Goal: Transaction & Acquisition: Download file/media

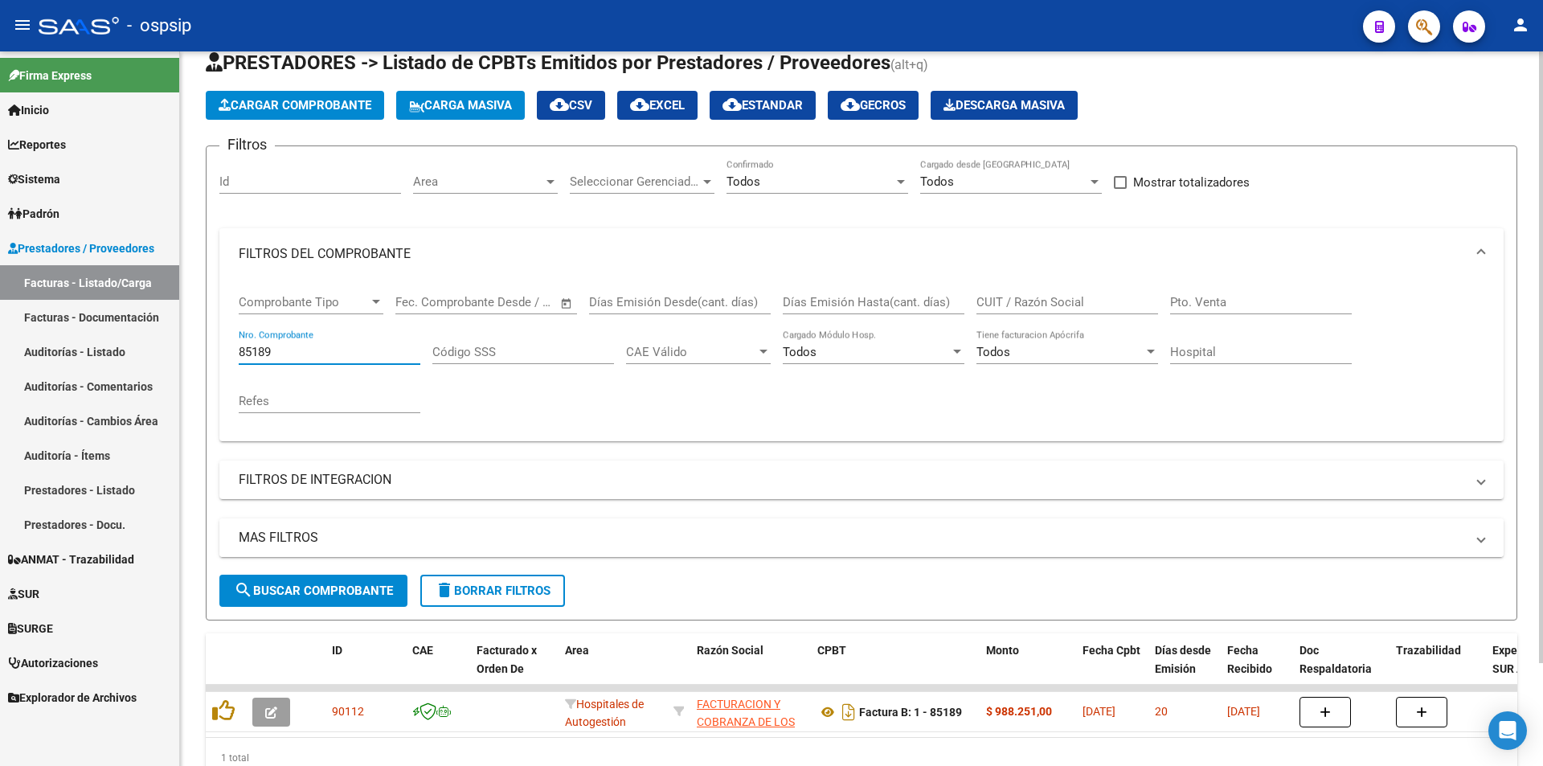
scroll to position [121, 0]
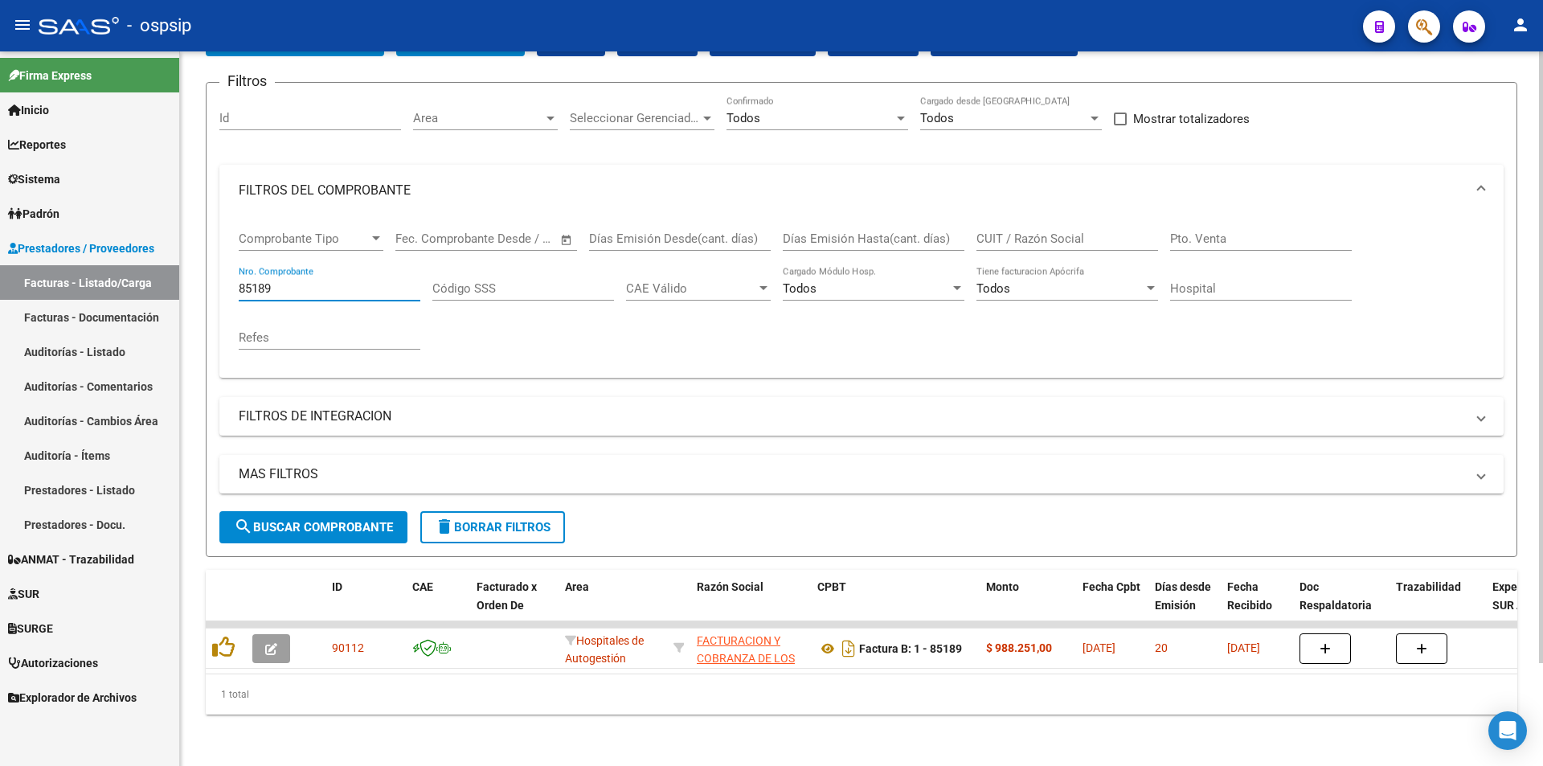
click at [314, 288] on div "85189 Nro. Comprobante" at bounding box center [330, 283] width 182 height 35
type input "8"
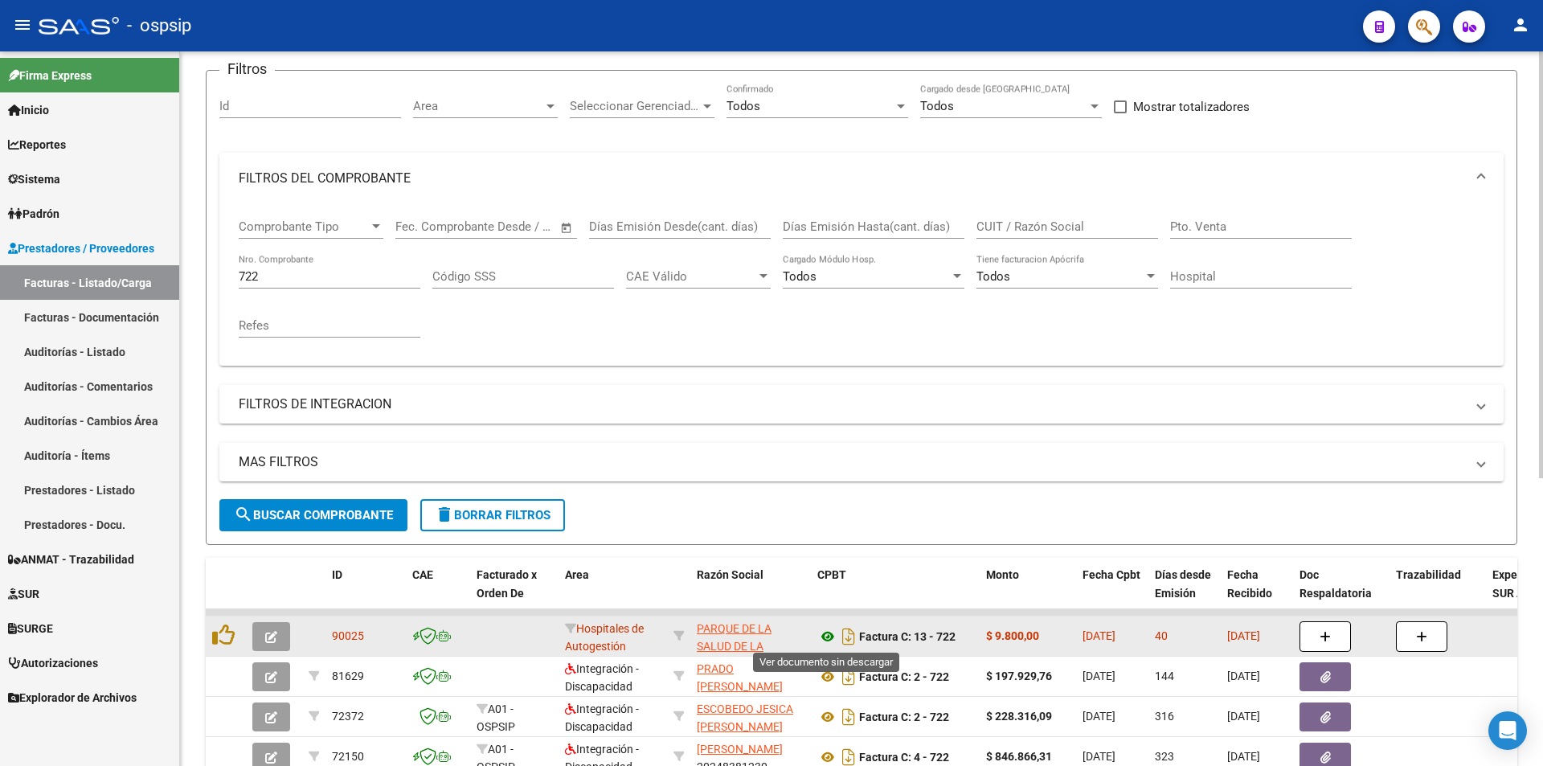
click at [828, 640] on icon at bounding box center [828, 636] width 21 height 19
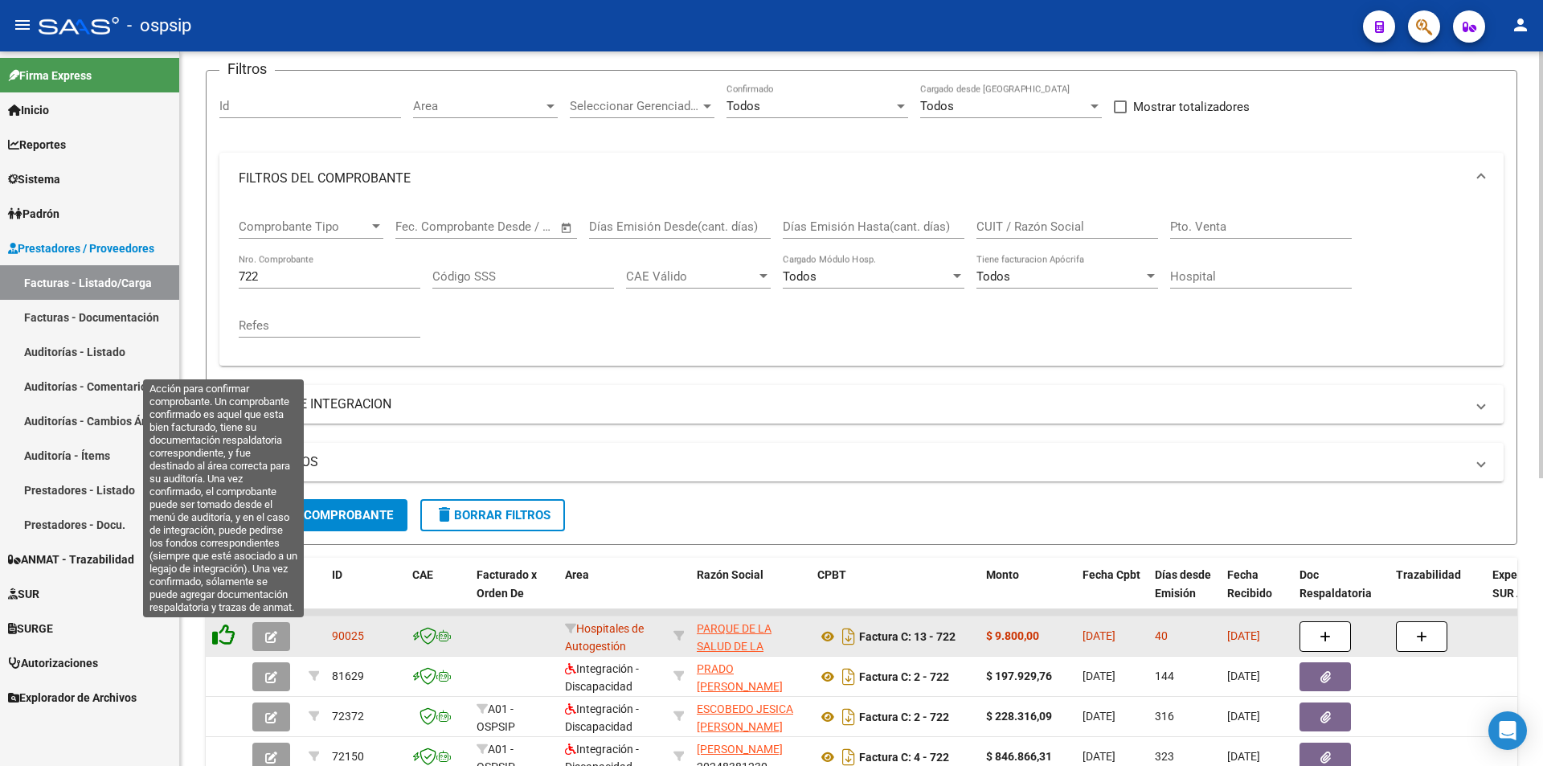
click at [225, 637] on icon at bounding box center [223, 635] width 23 height 23
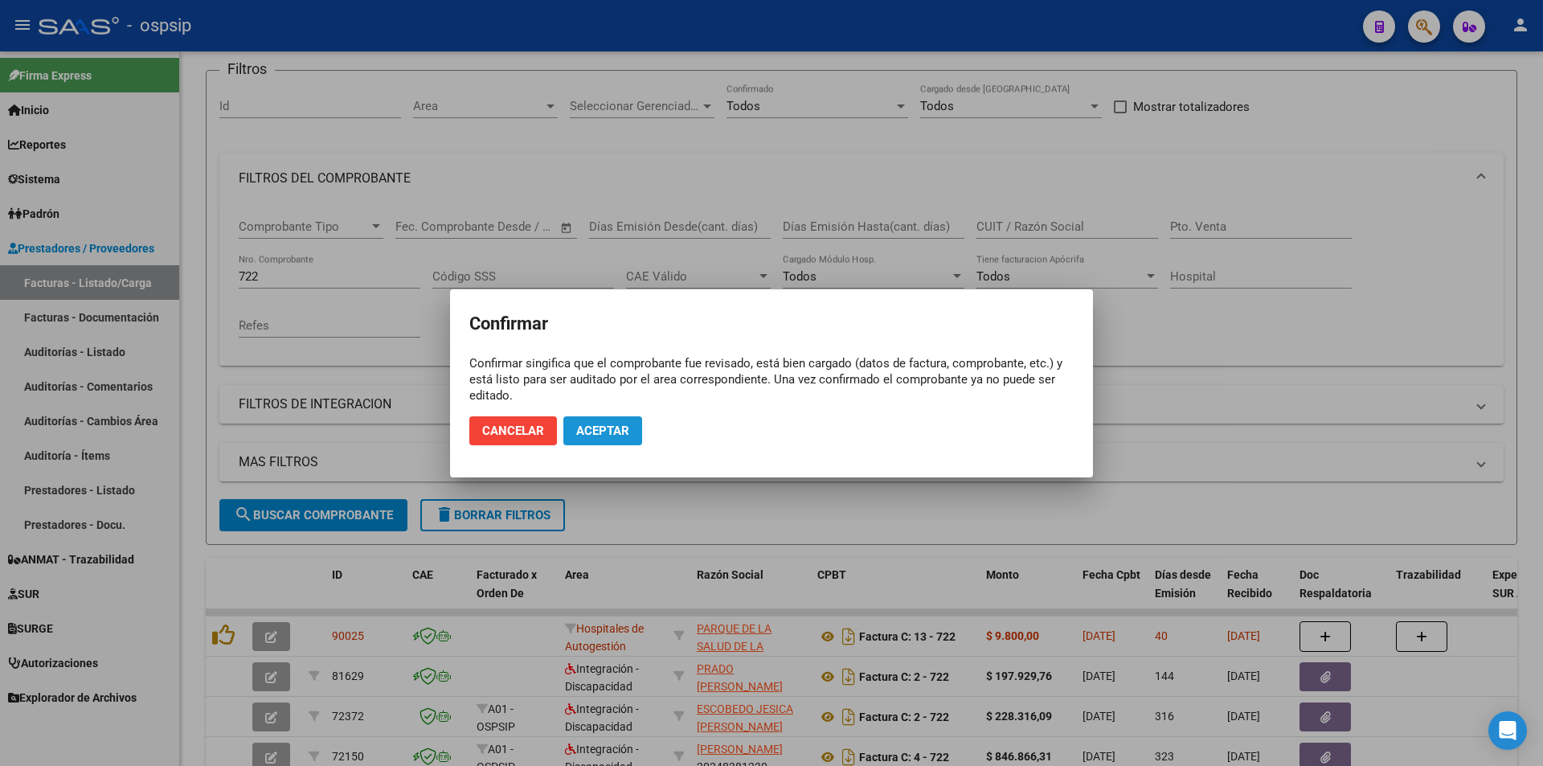
click at [602, 420] on button "Aceptar" at bounding box center [603, 430] width 79 height 29
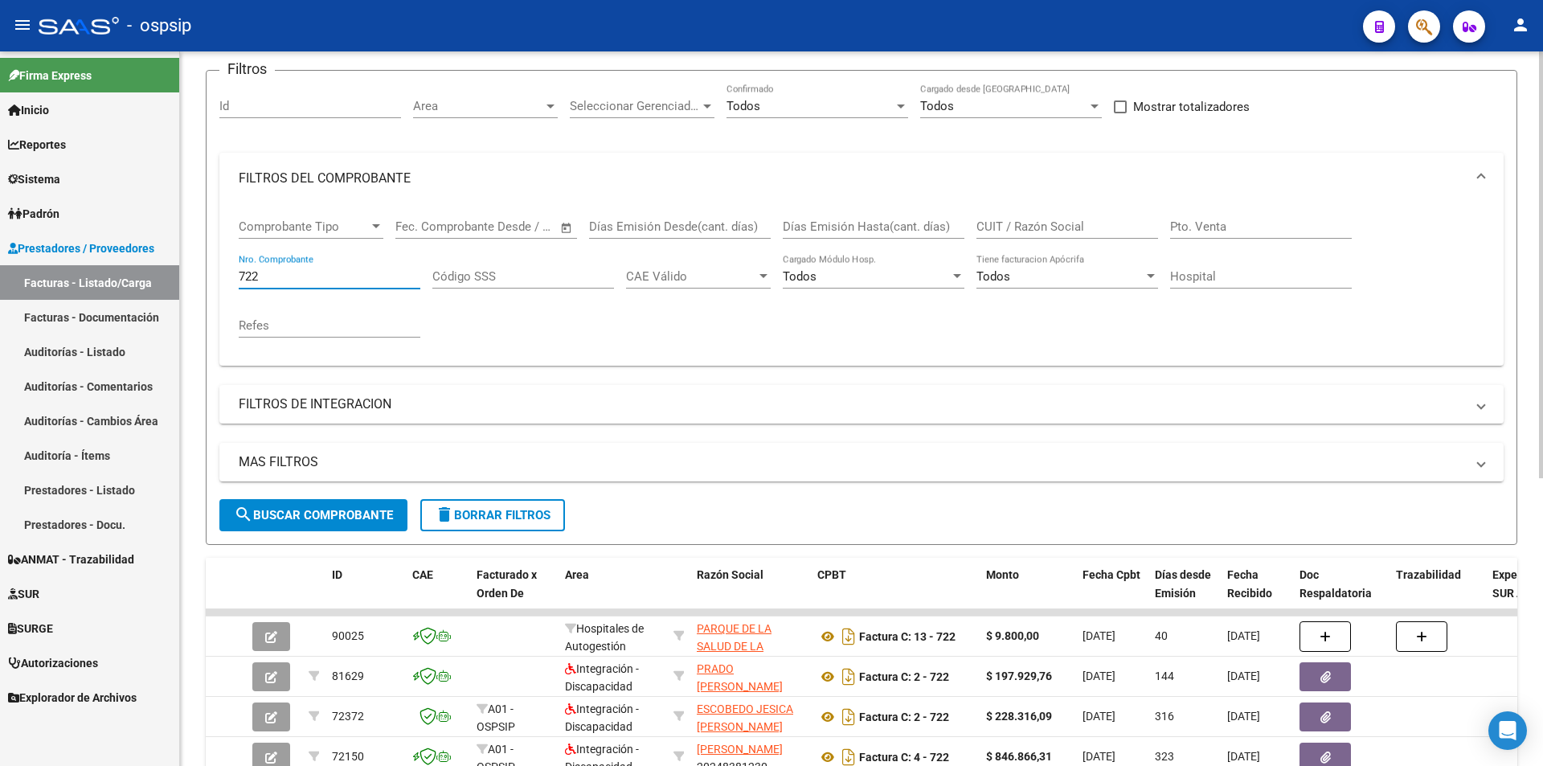
click at [297, 283] on input "722" at bounding box center [330, 276] width 182 height 14
type input "7"
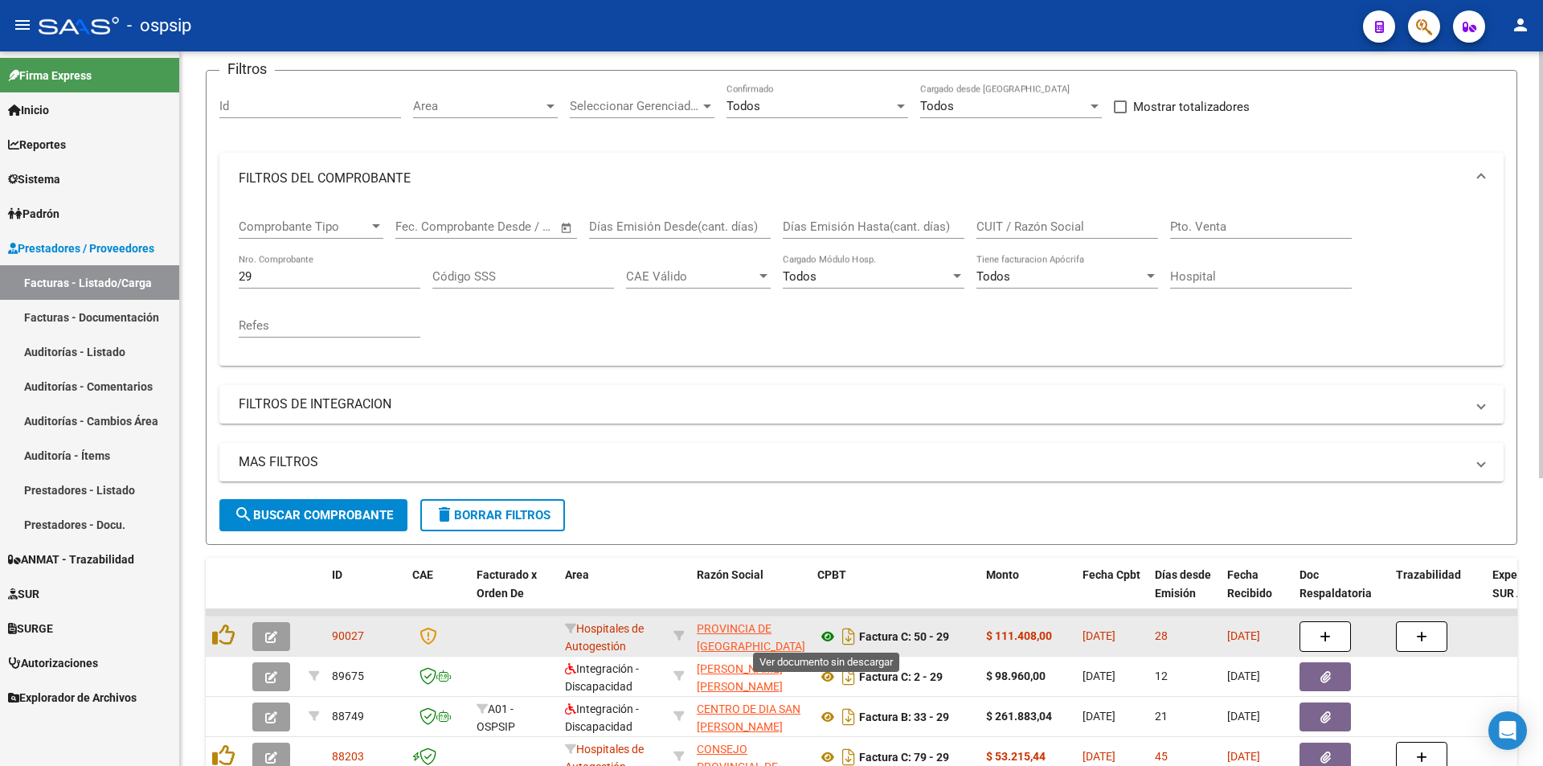
click at [828, 634] on icon at bounding box center [828, 636] width 21 height 19
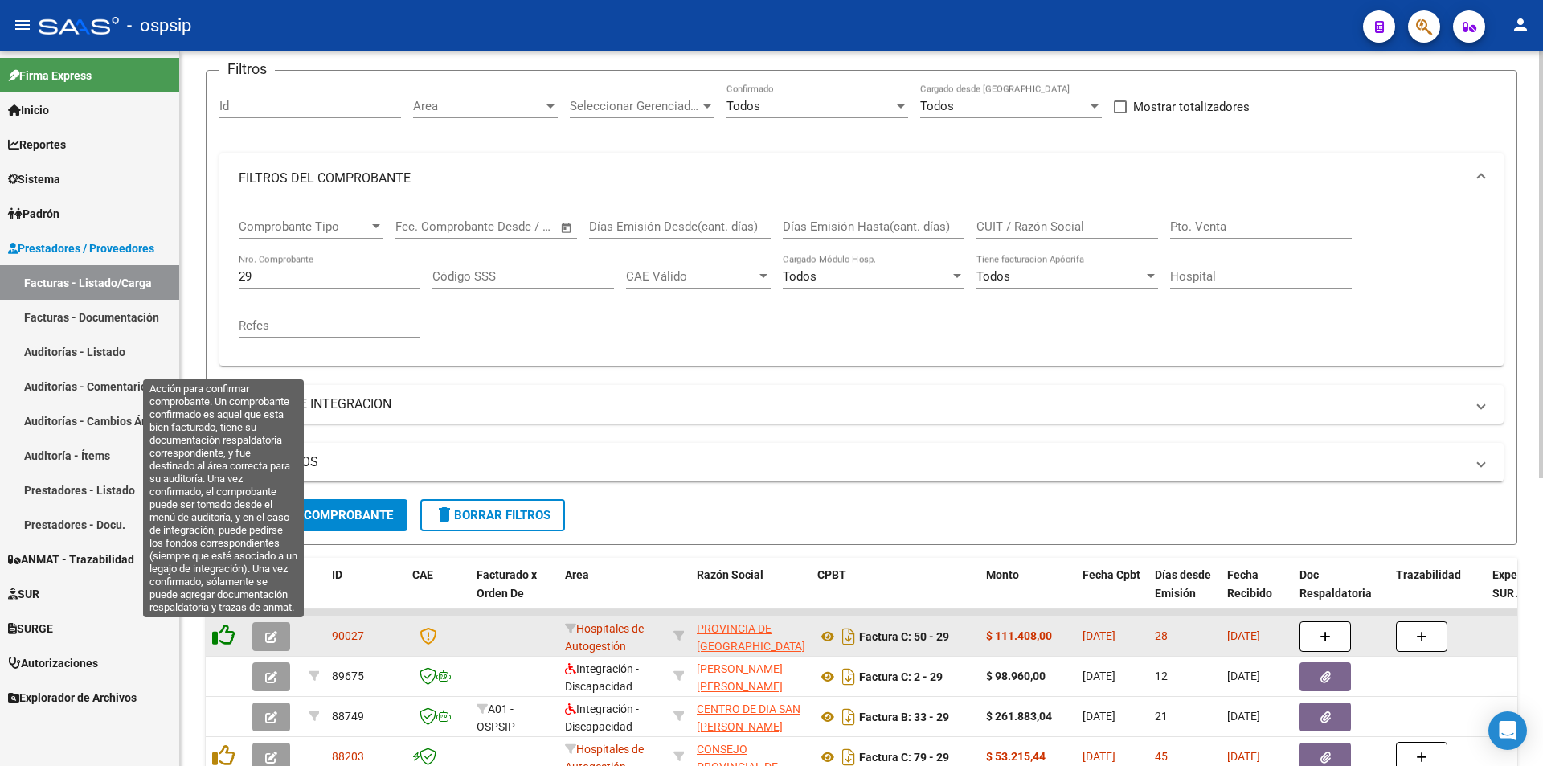
click at [225, 628] on icon at bounding box center [223, 635] width 23 height 23
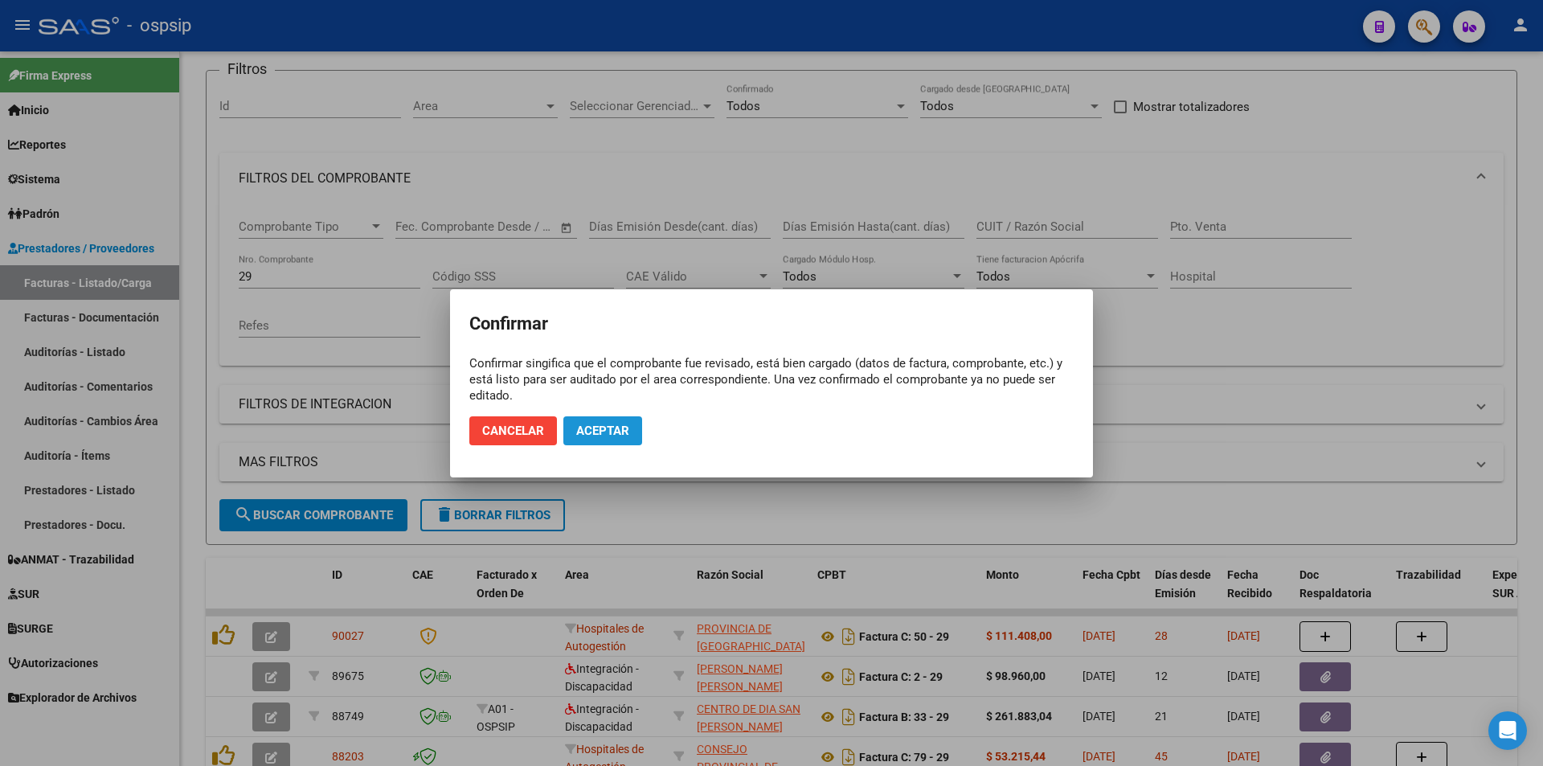
click at [630, 422] on button "Aceptar" at bounding box center [603, 430] width 79 height 29
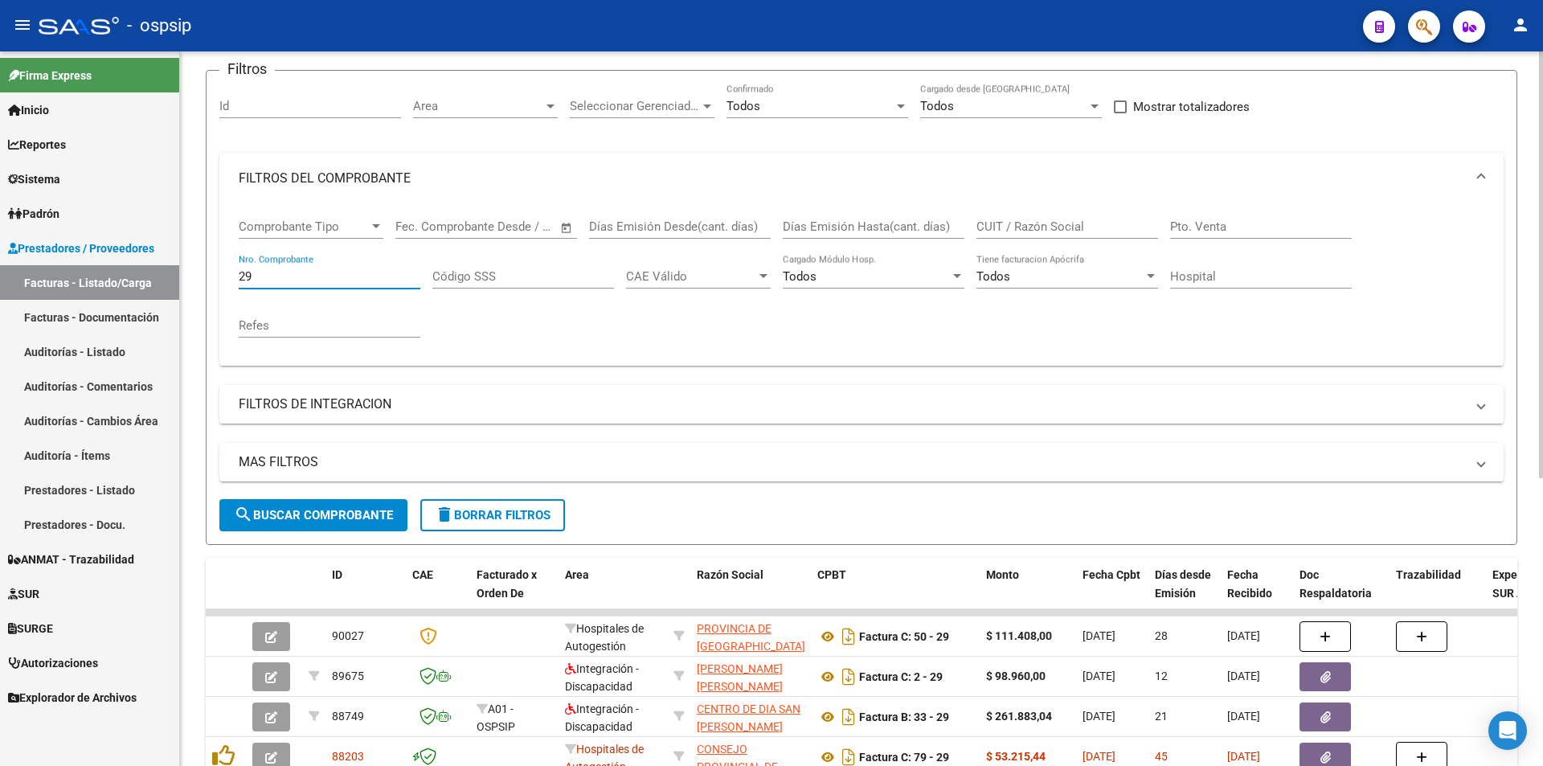
click at [314, 278] on input "29" at bounding box center [330, 276] width 182 height 14
type input "2"
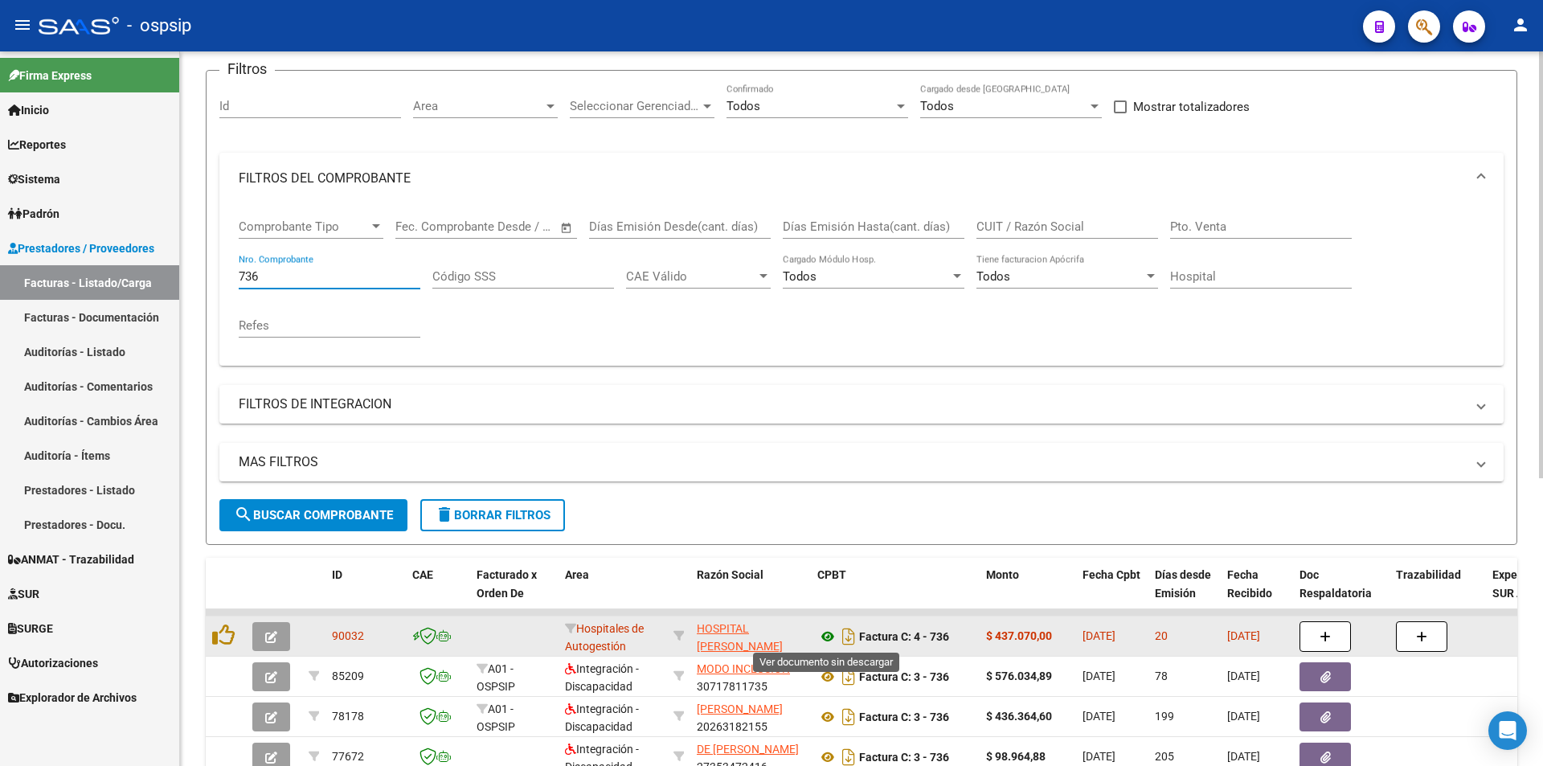
click at [830, 633] on icon at bounding box center [828, 636] width 21 height 19
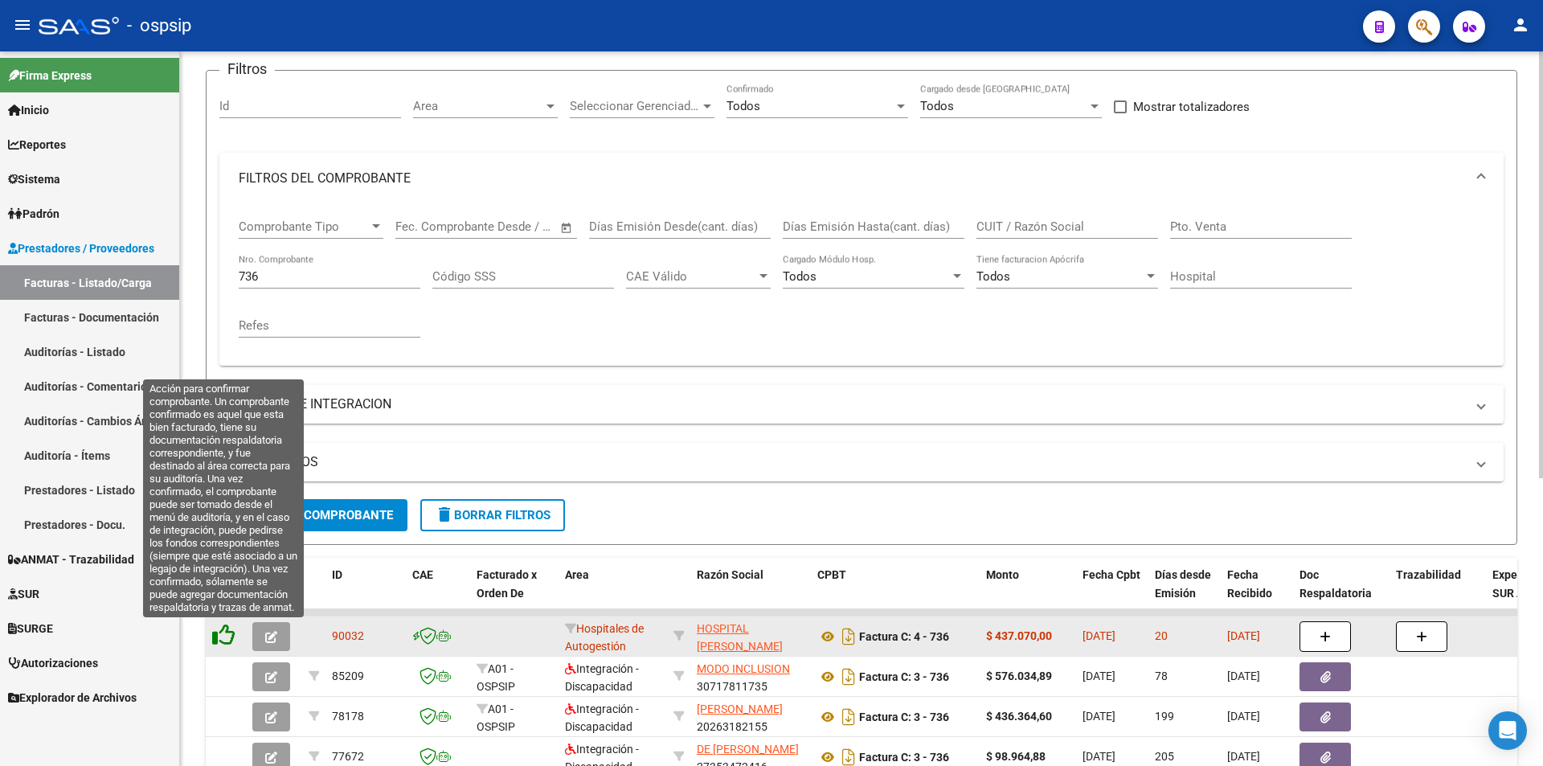
click at [223, 637] on icon at bounding box center [223, 635] width 23 height 23
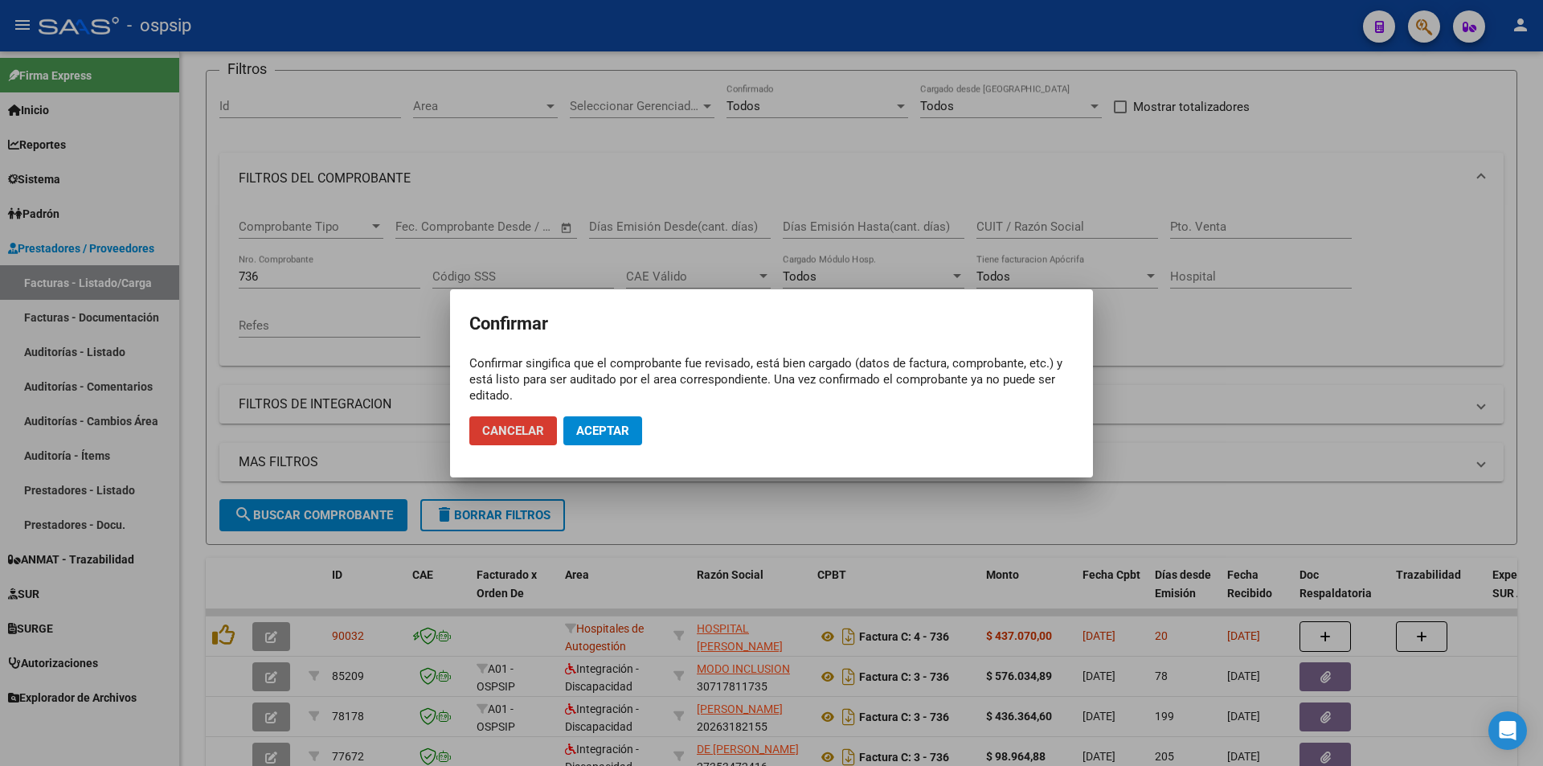
click at [571, 425] on button "Aceptar" at bounding box center [603, 430] width 79 height 29
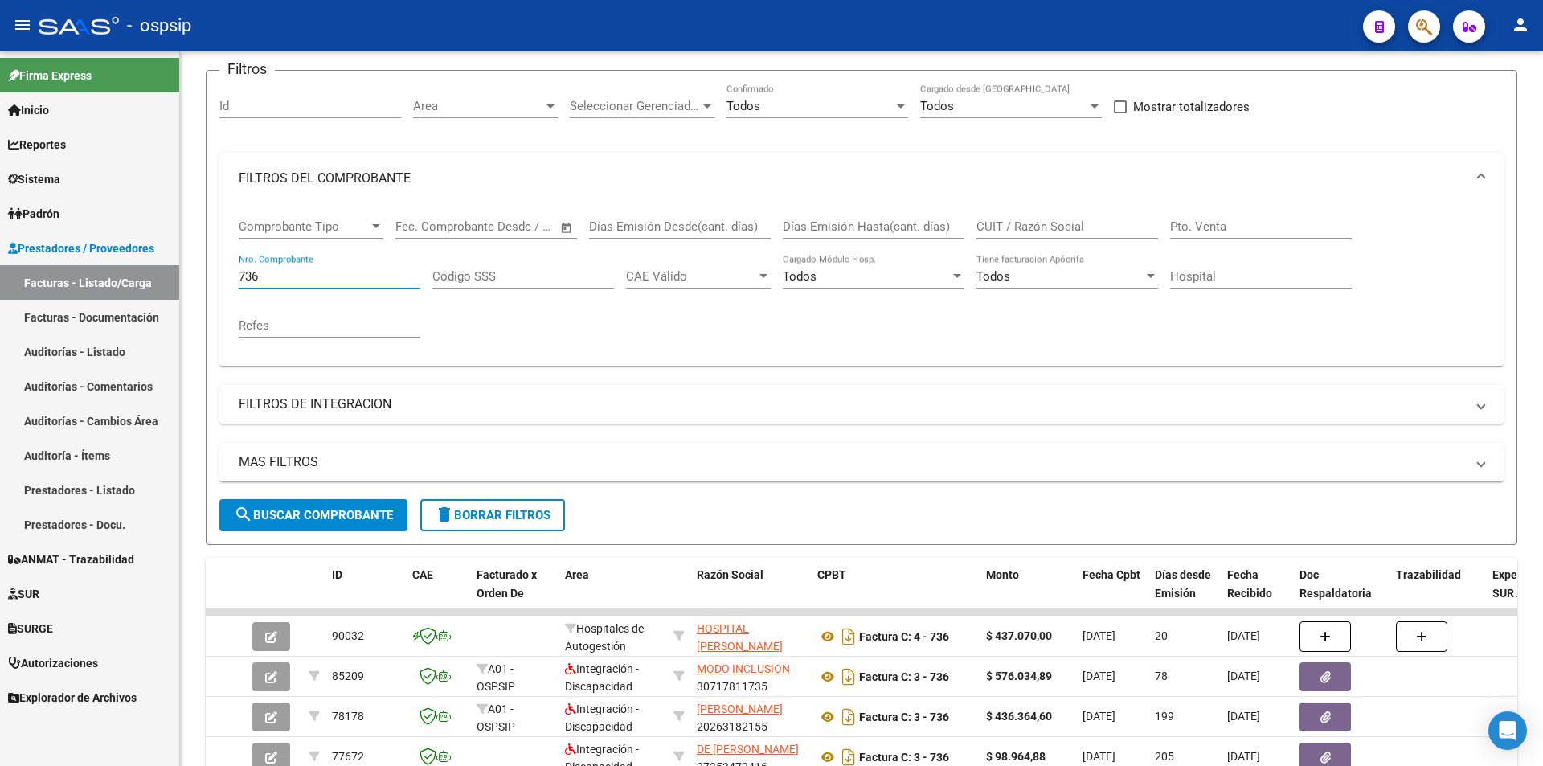
drag, startPoint x: 282, startPoint y: 275, endPoint x: 52, endPoint y: 242, distance: 232.3
click at [77, 243] on mat-sidenav-container "Firma Express Inicio Calendario SSS Instructivos Contacto OS Reportes Egresos D…" at bounding box center [771, 408] width 1543 height 715
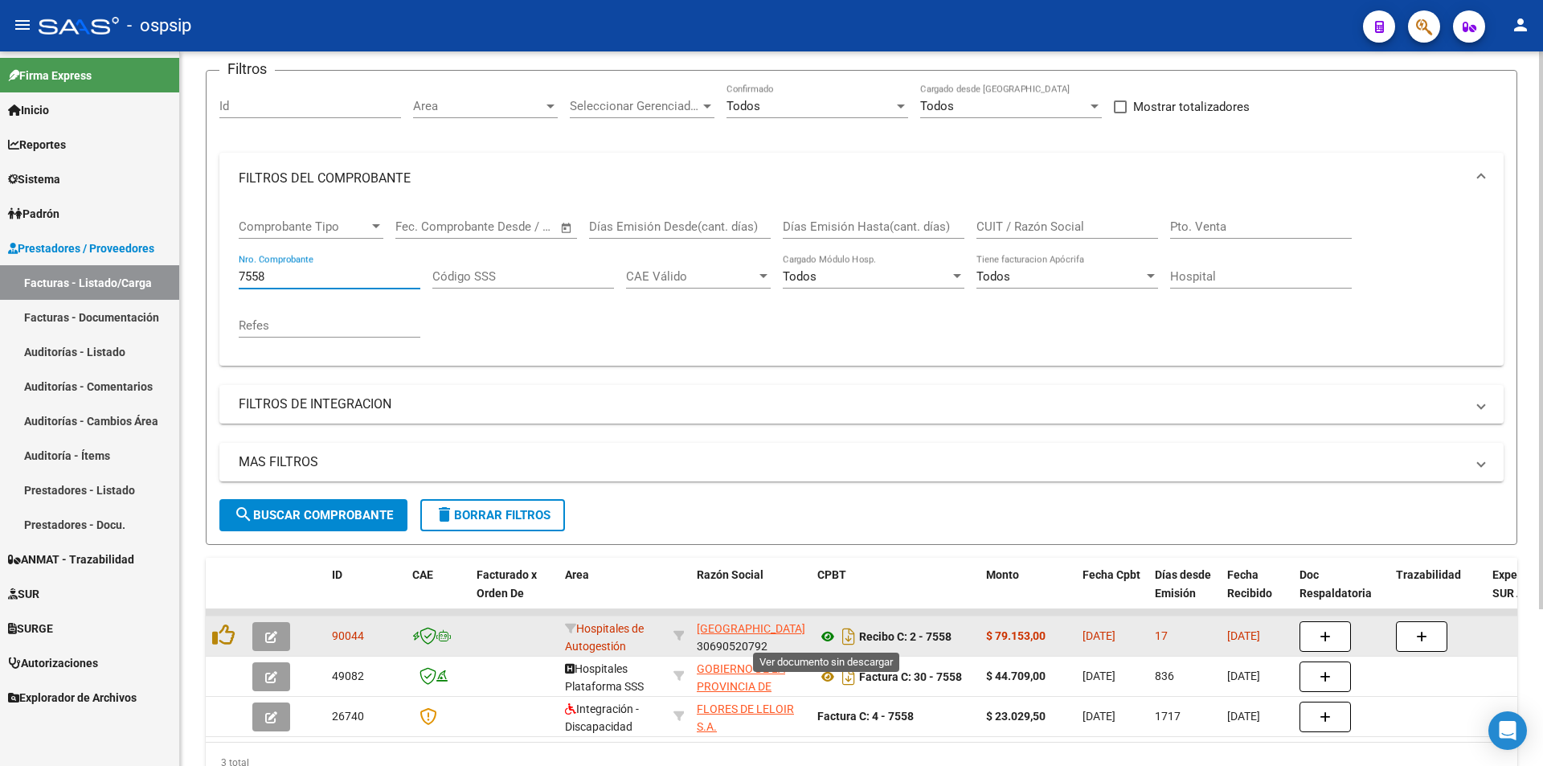
click at [826, 636] on icon at bounding box center [828, 636] width 21 height 19
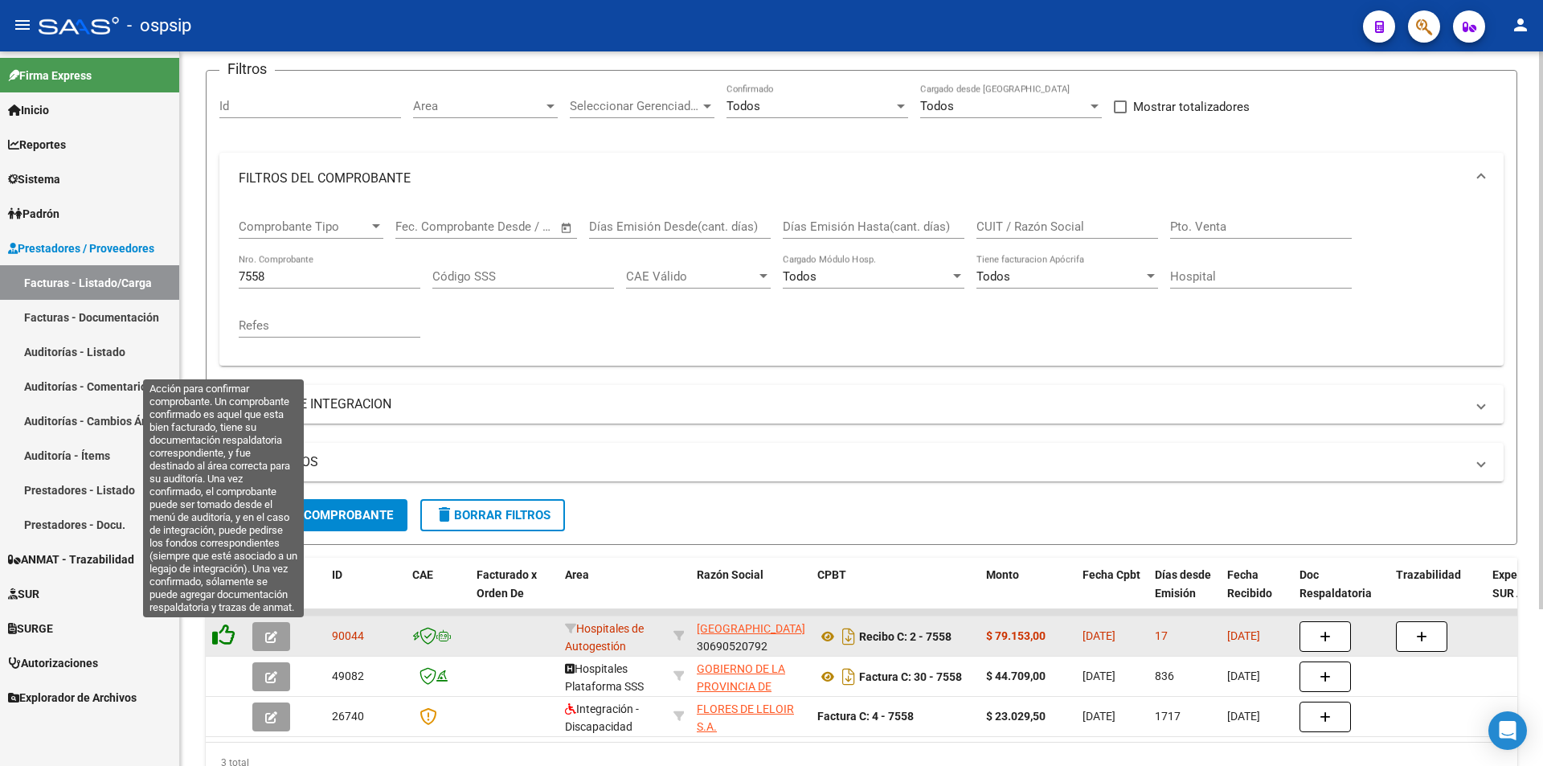
click at [228, 632] on icon at bounding box center [223, 635] width 23 height 23
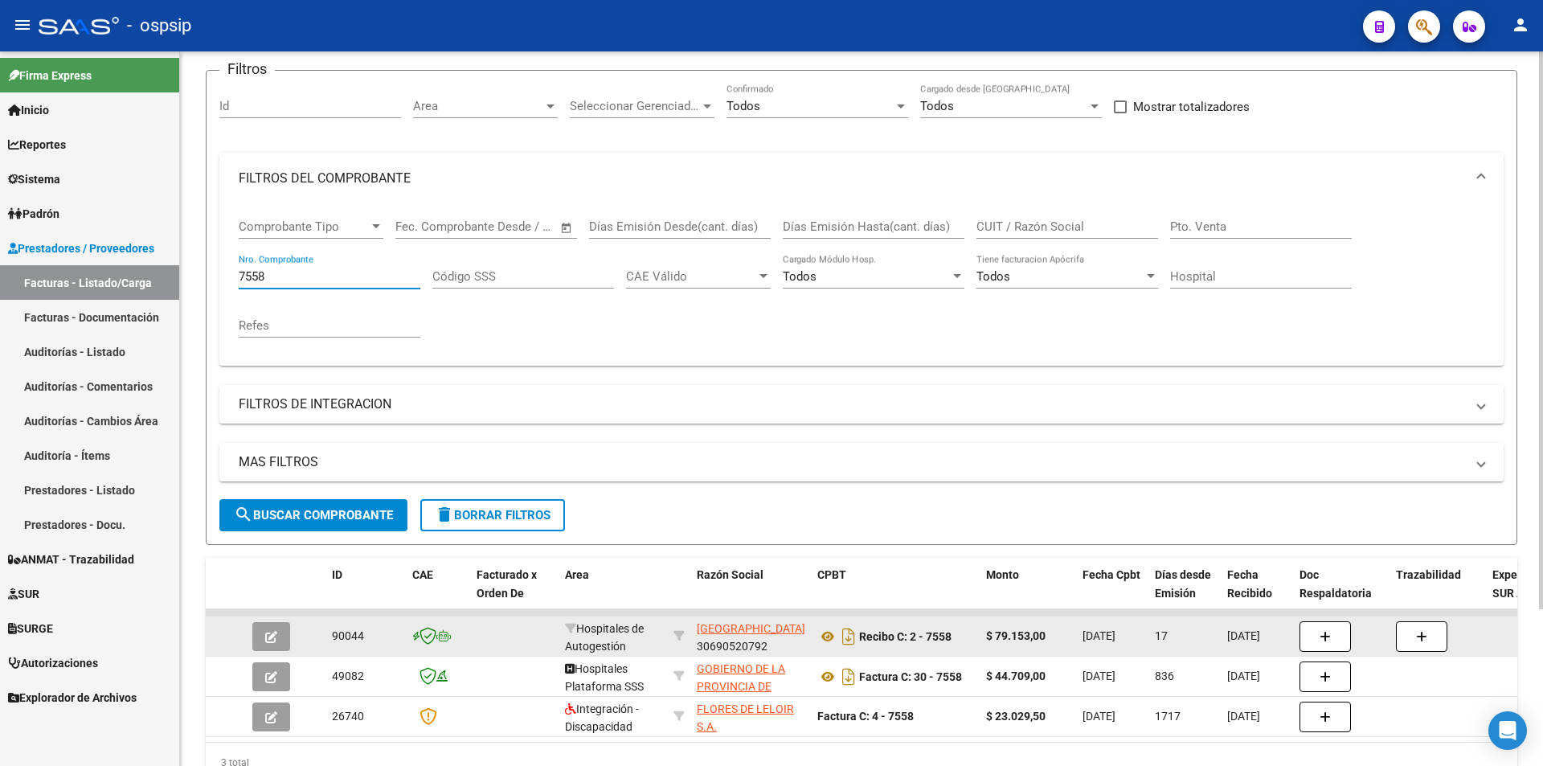
click at [335, 283] on input "7558" at bounding box center [330, 276] width 182 height 14
type input "7"
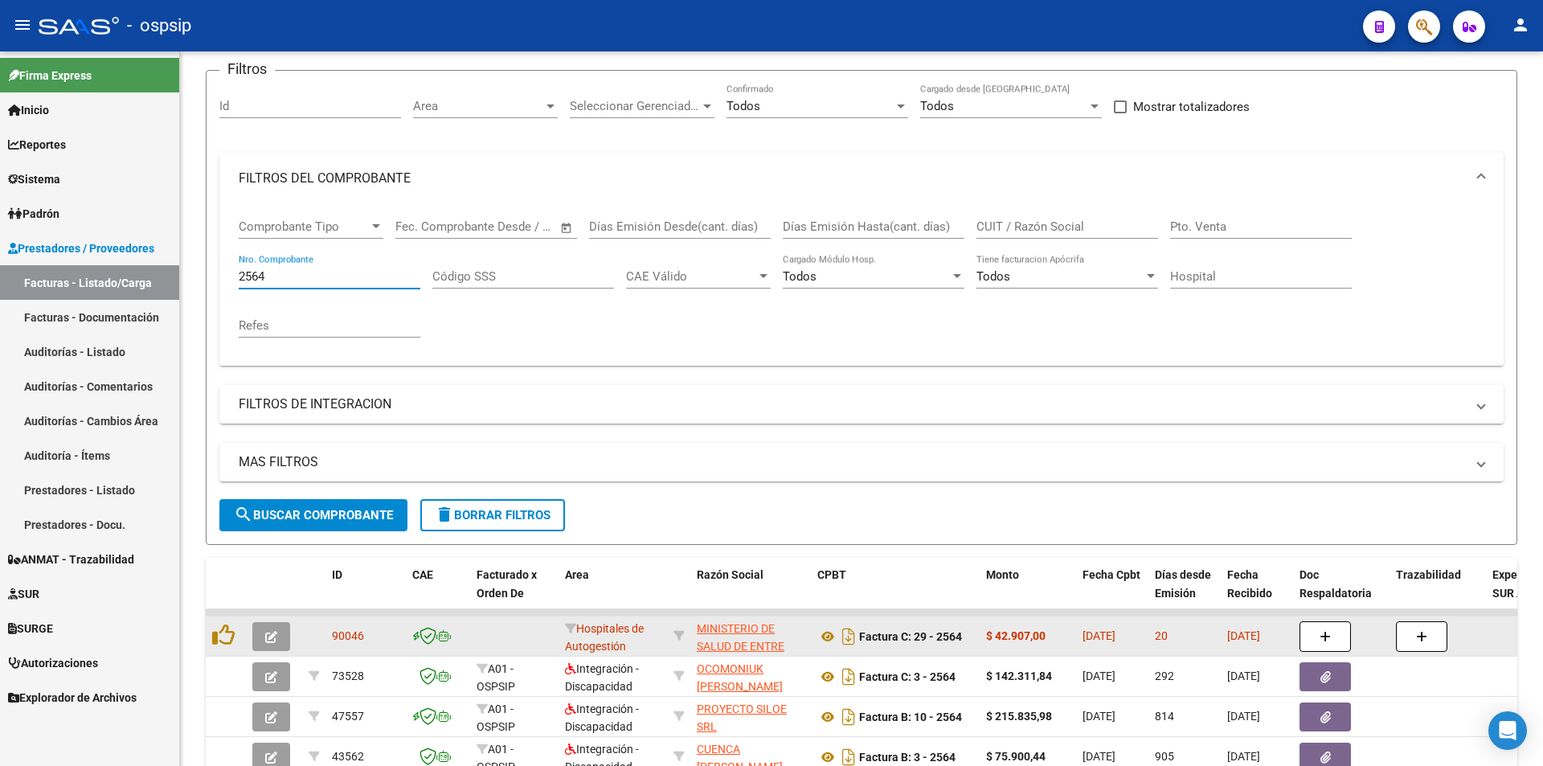
type input "2564"
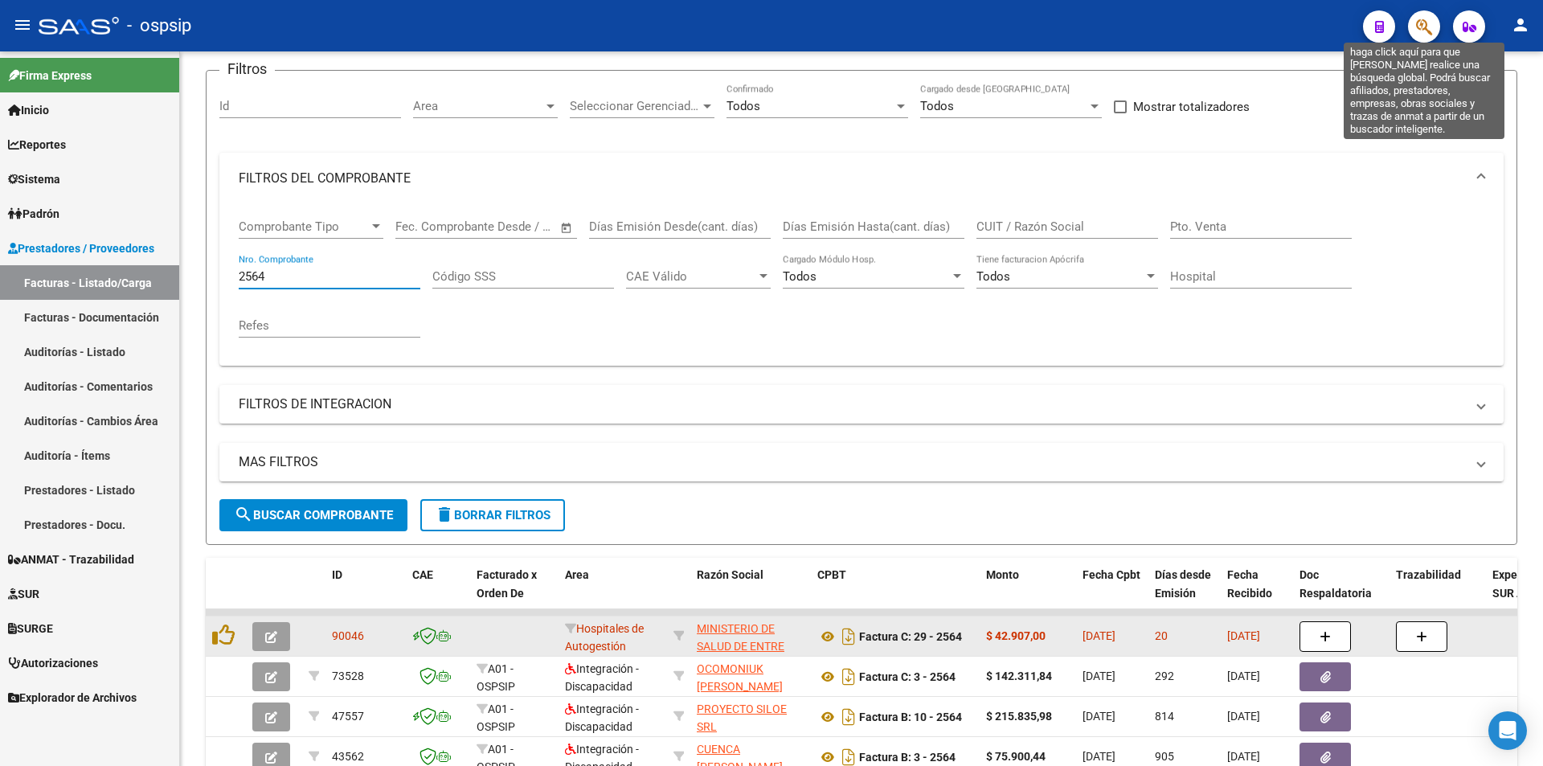
click at [1416, 25] on icon "button" at bounding box center [1424, 27] width 16 height 18
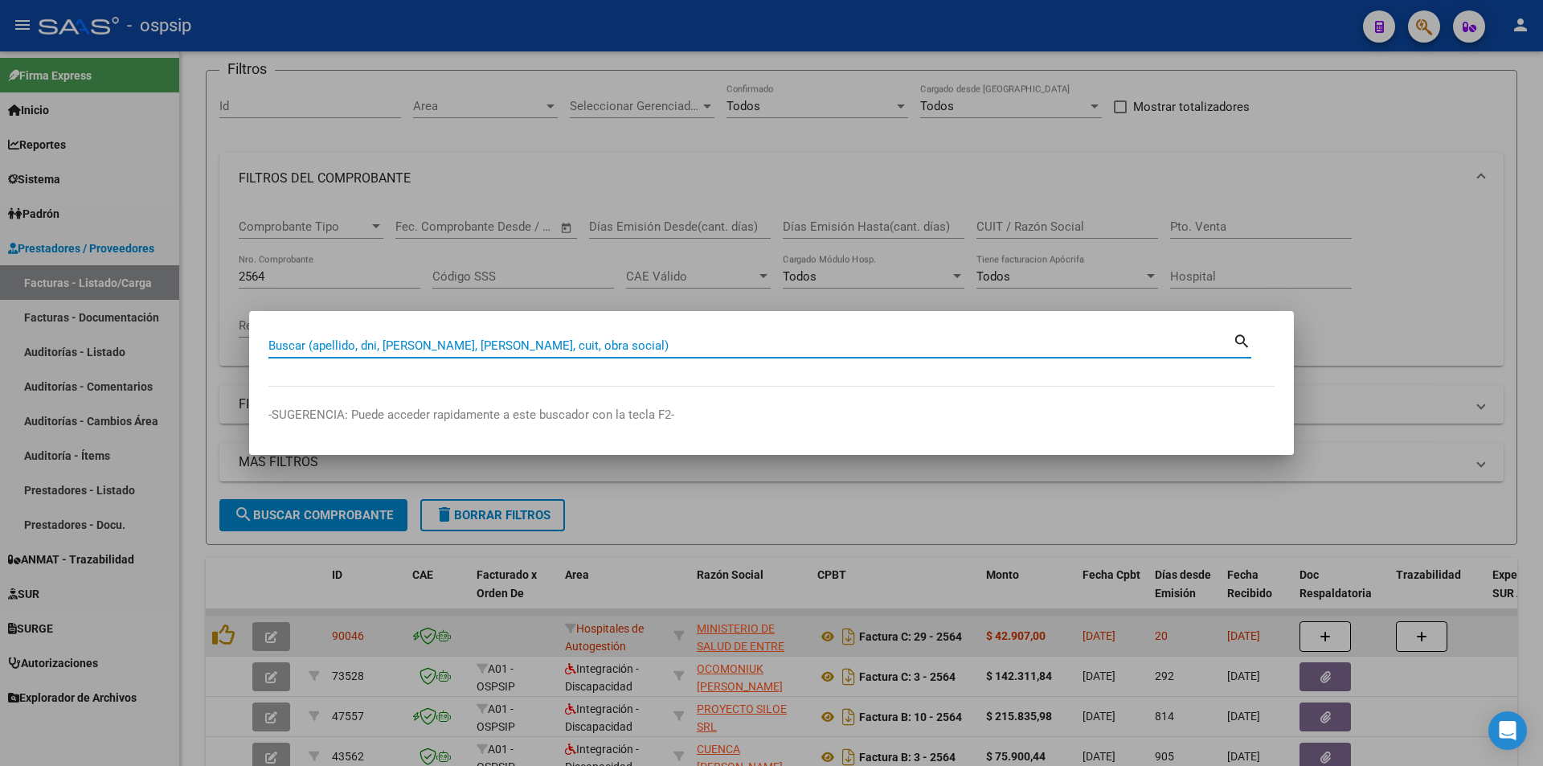
paste input "59296997"
type input "59296997"
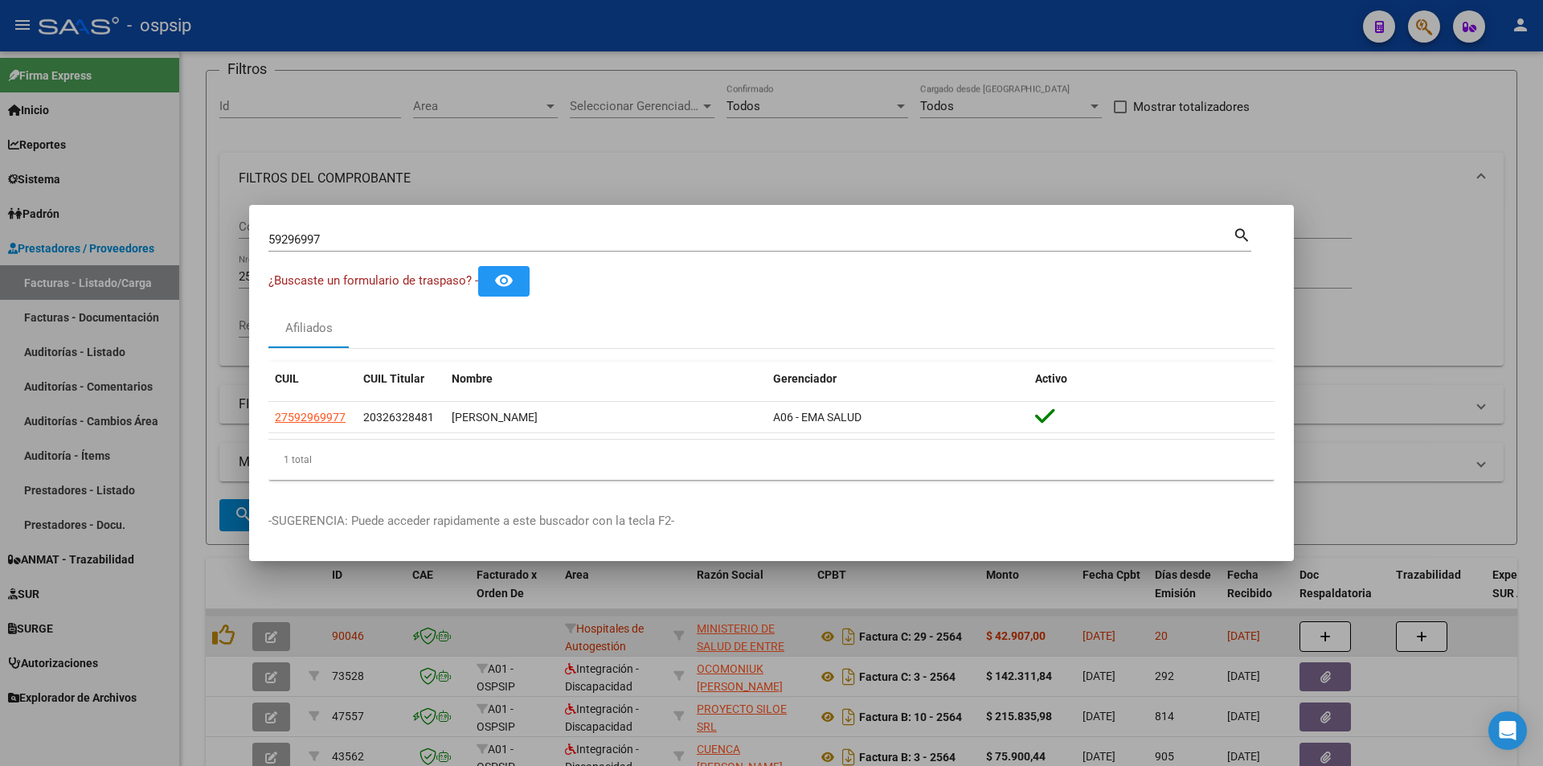
click at [542, 167] on div at bounding box center [771, 383] width 1543 height 766
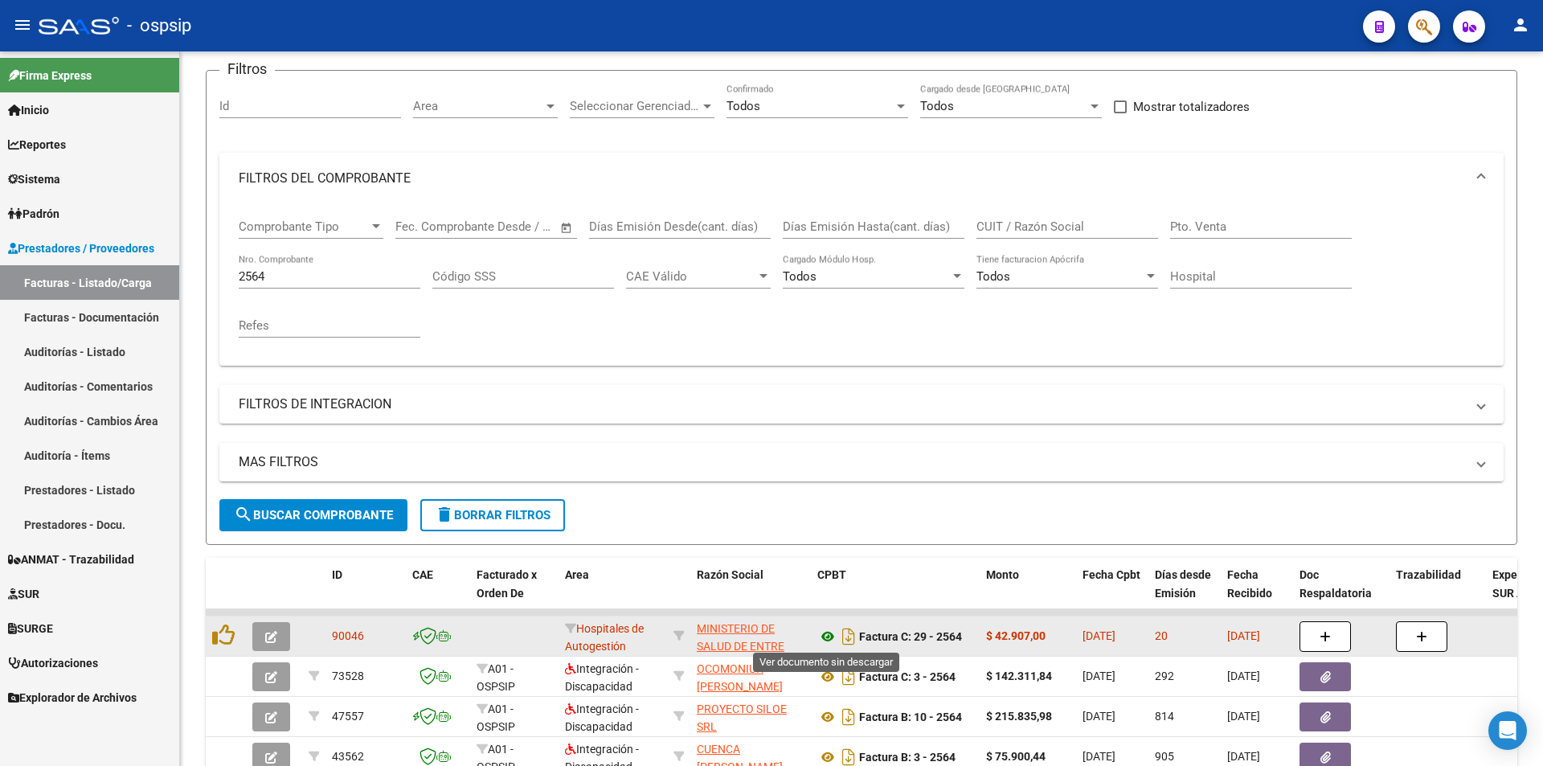
click at [823, 640] on icon at bounding box center [828, 636] width 21 height 19
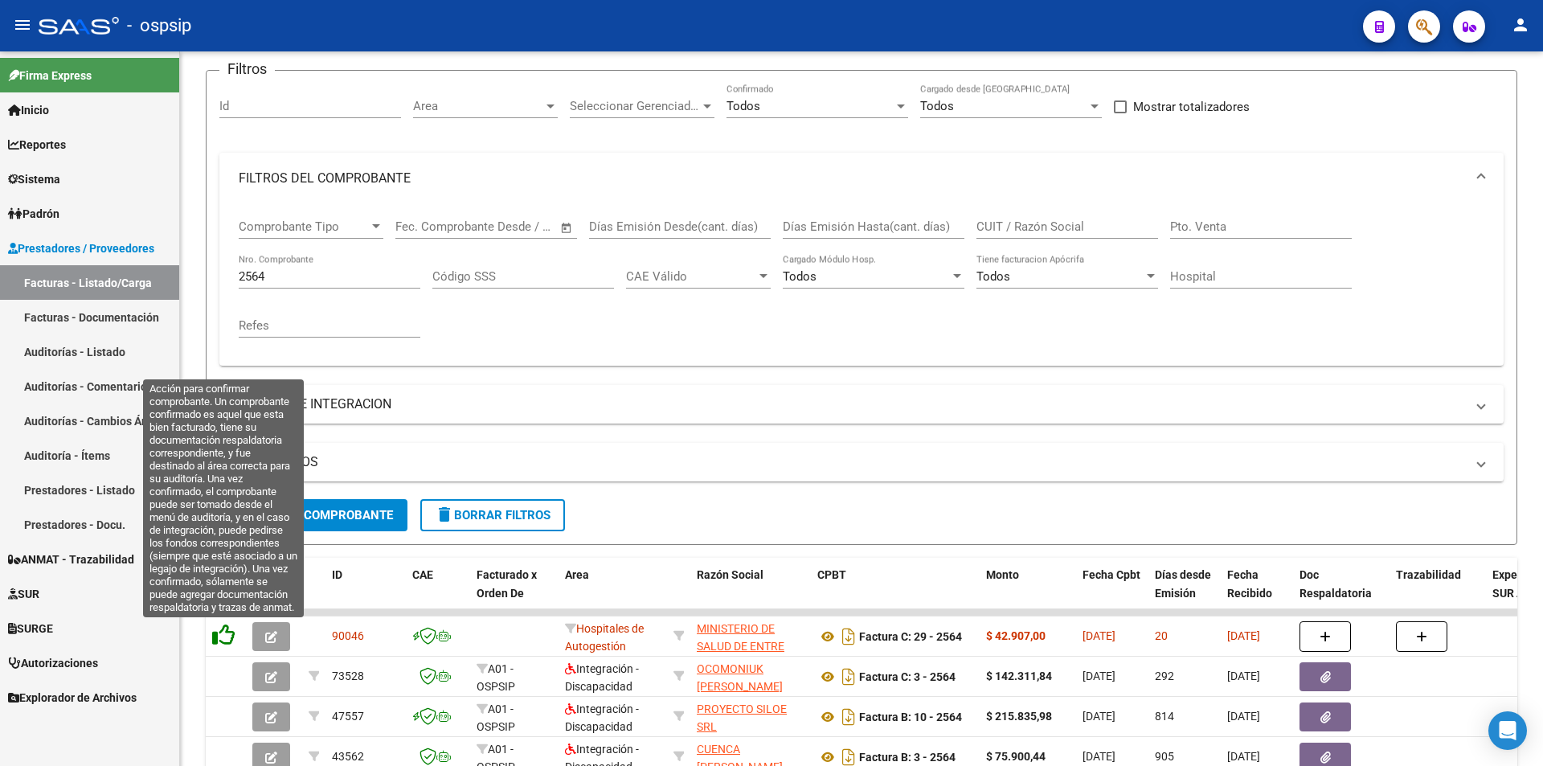
click at [219, 641] on icon at bounding box center [223, 635] width 23 height 23
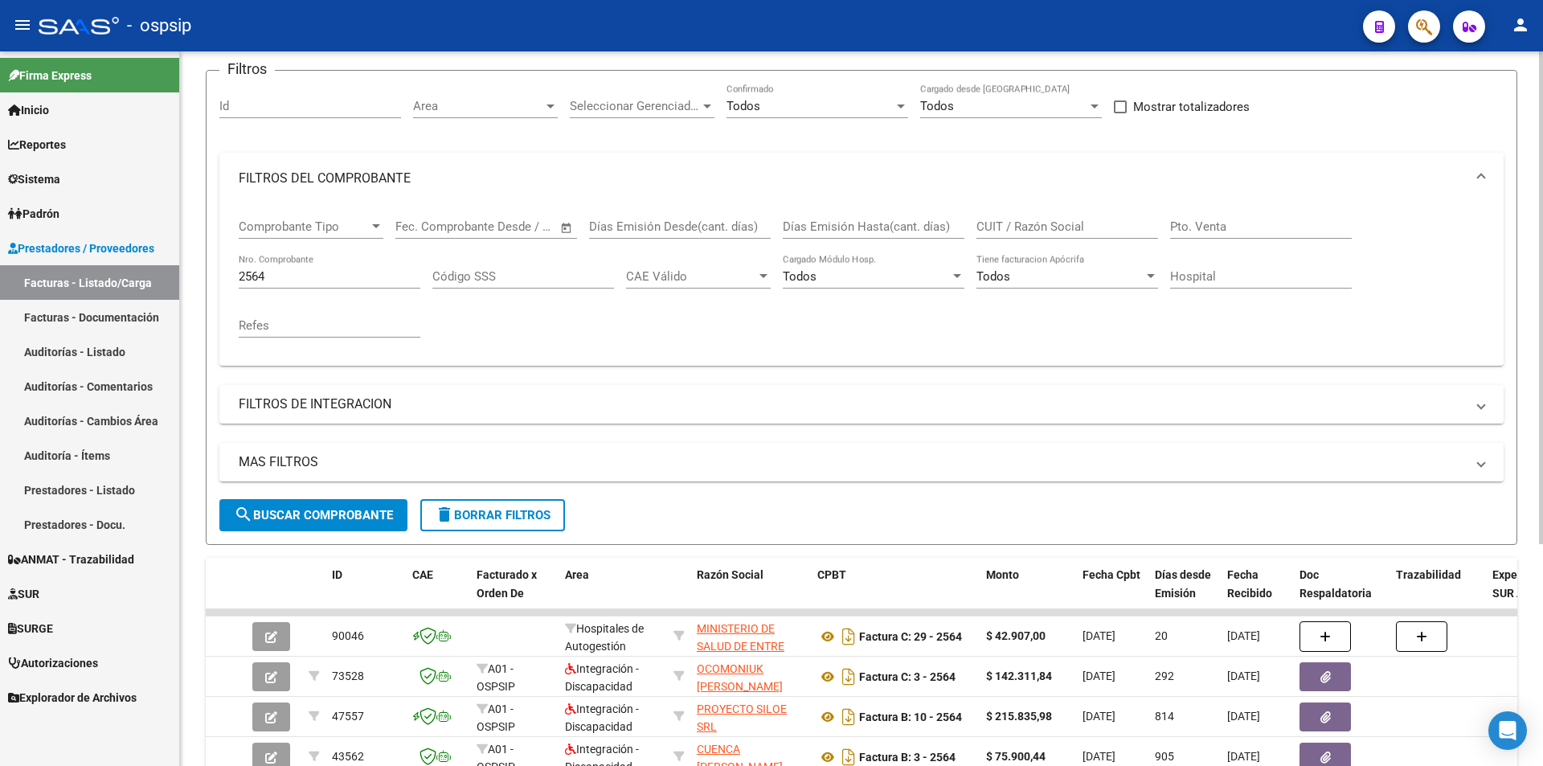
click at [319, 274] on input "2564" at bounding box center [330, 276] width 182 height 14
type input "2"
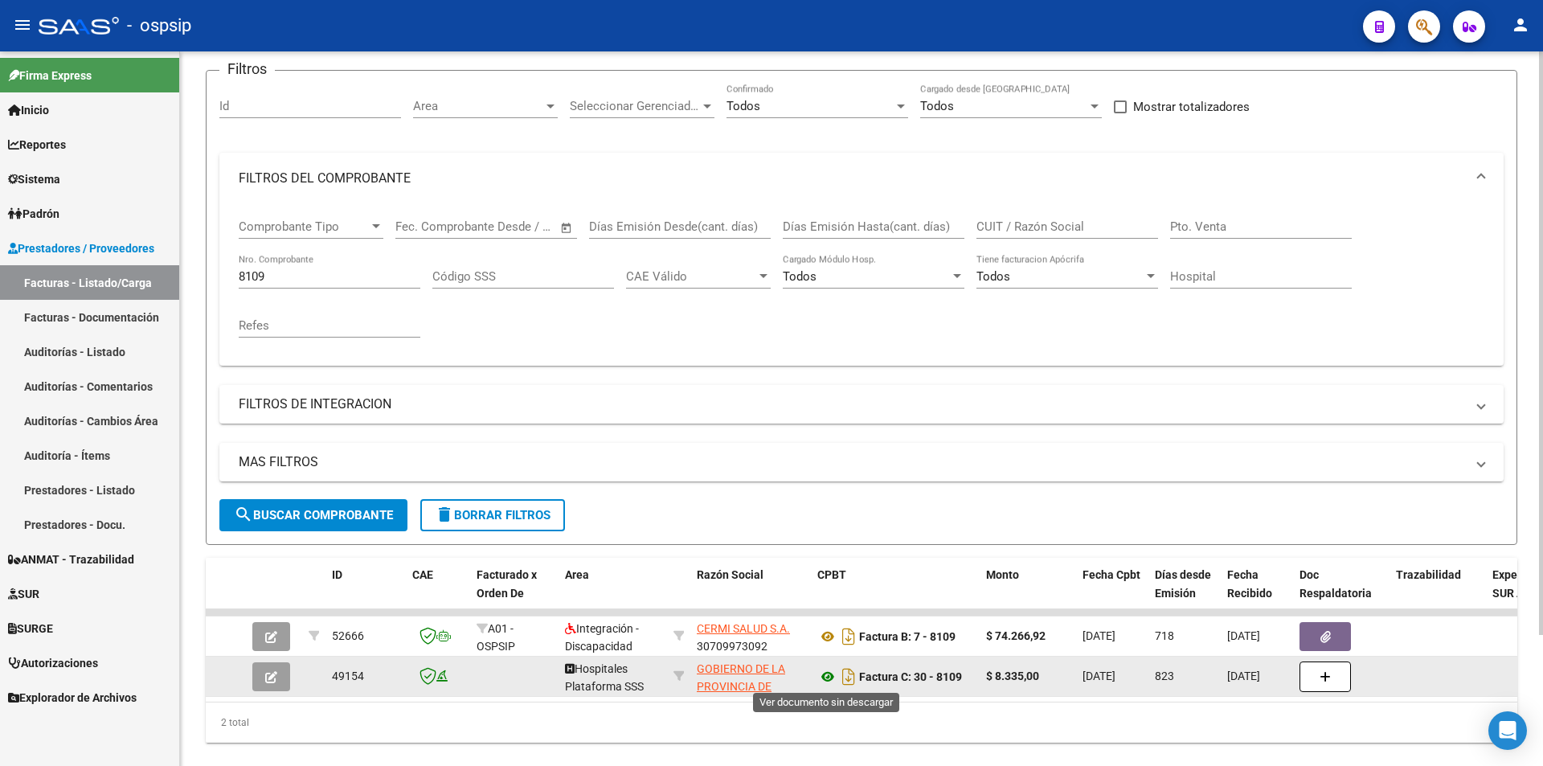
click at [826, 676] on icon at bounding box center [828, 676] width 21 height 19
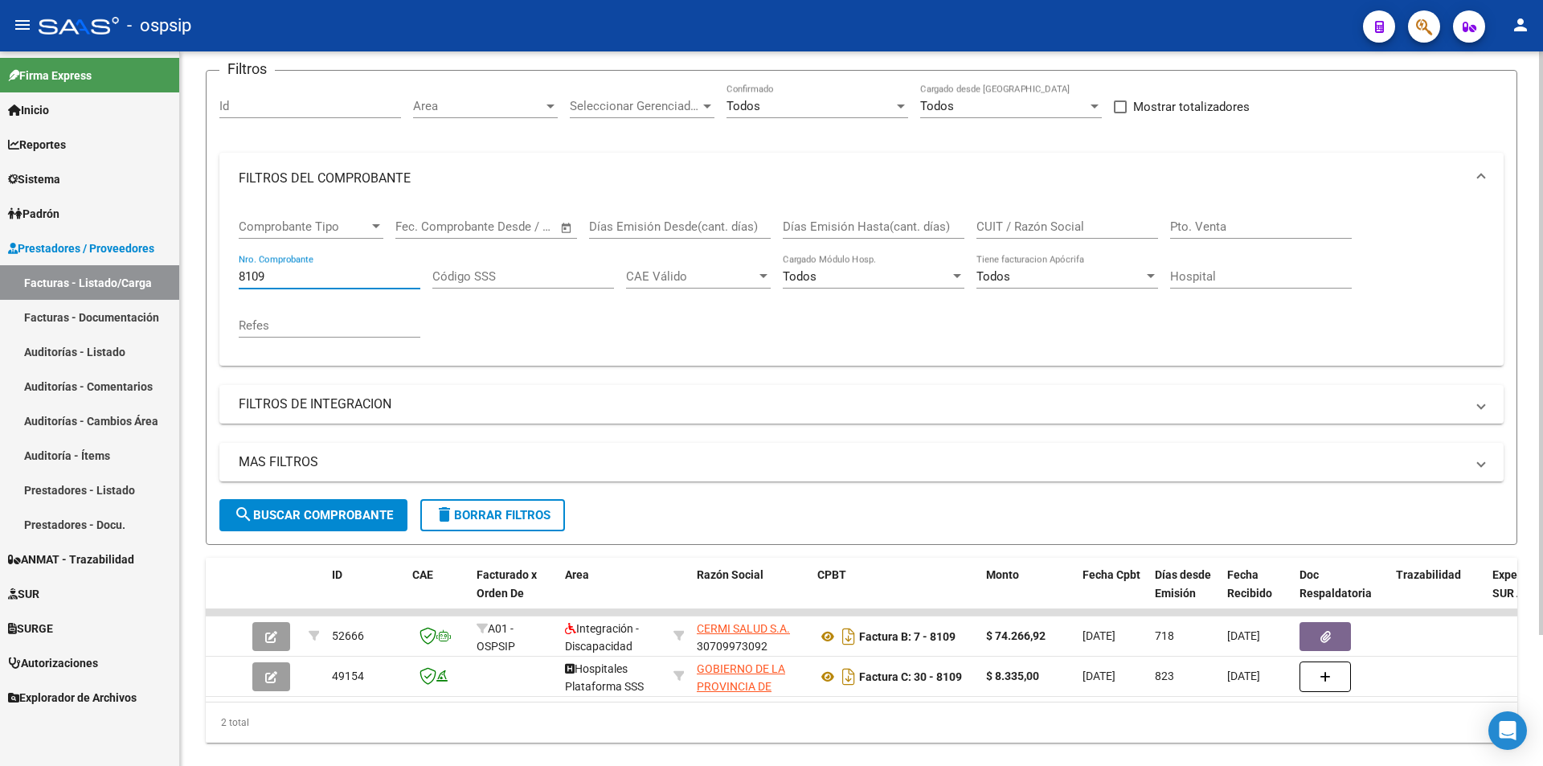
click at [297, 282] on input "8109" at bounding box center [330, 276] width 182 height 14
type input "8"
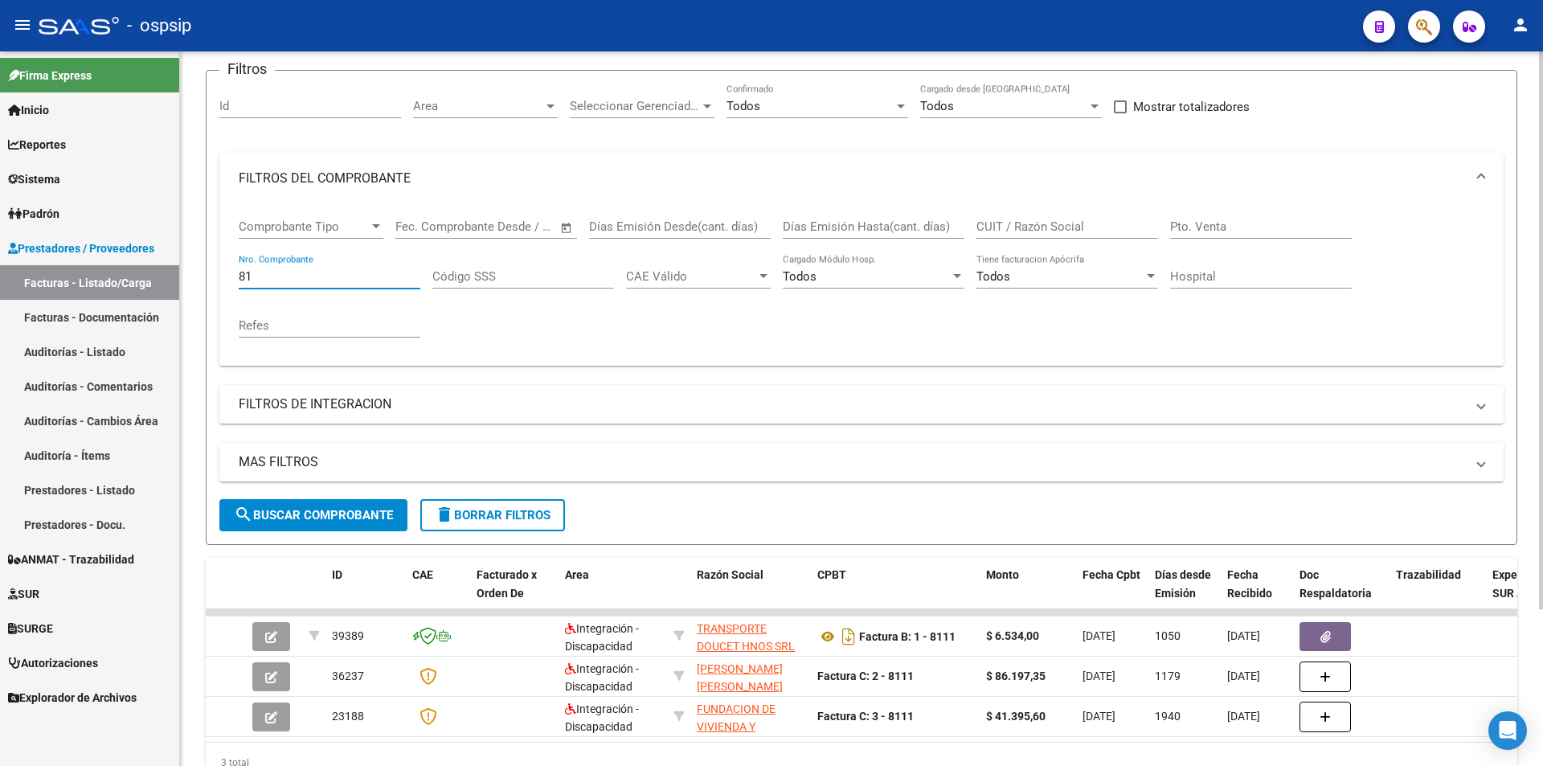
type input "8"
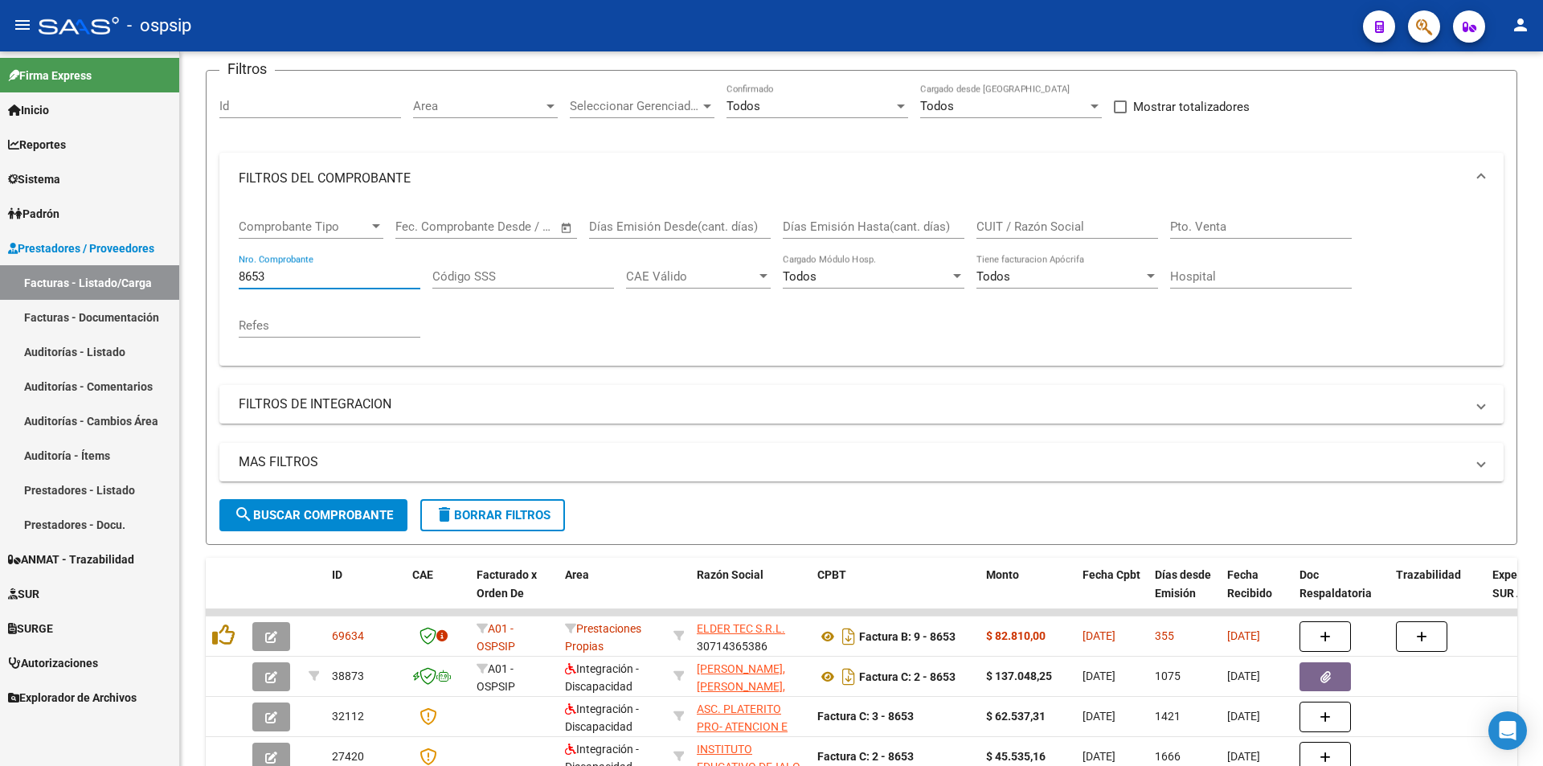
drag, startPoint x: 330, startPoint y: 277, endPoint x: 52, endPoint y: 326, distance: 281.6
click at [90, 315] on mat-sidenav-container "Firma Express Inicio Calendario SSS Instructivos Contacto OS Reportes Egresos D…" at bounding box center [771, 408] width 1543 height 715
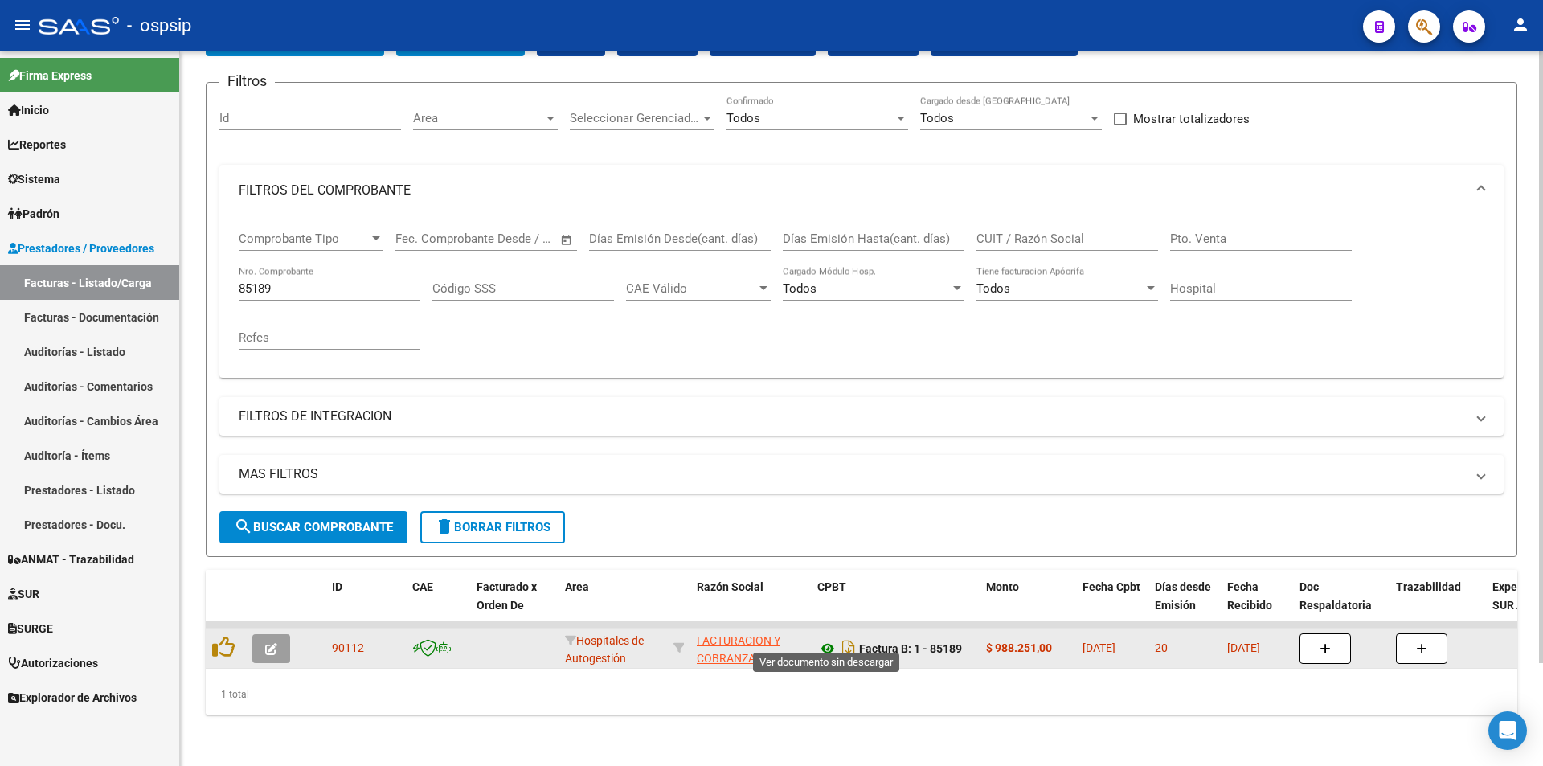
click at [822, 639] on icon at bounding box center [828, 648] width 21 height 19
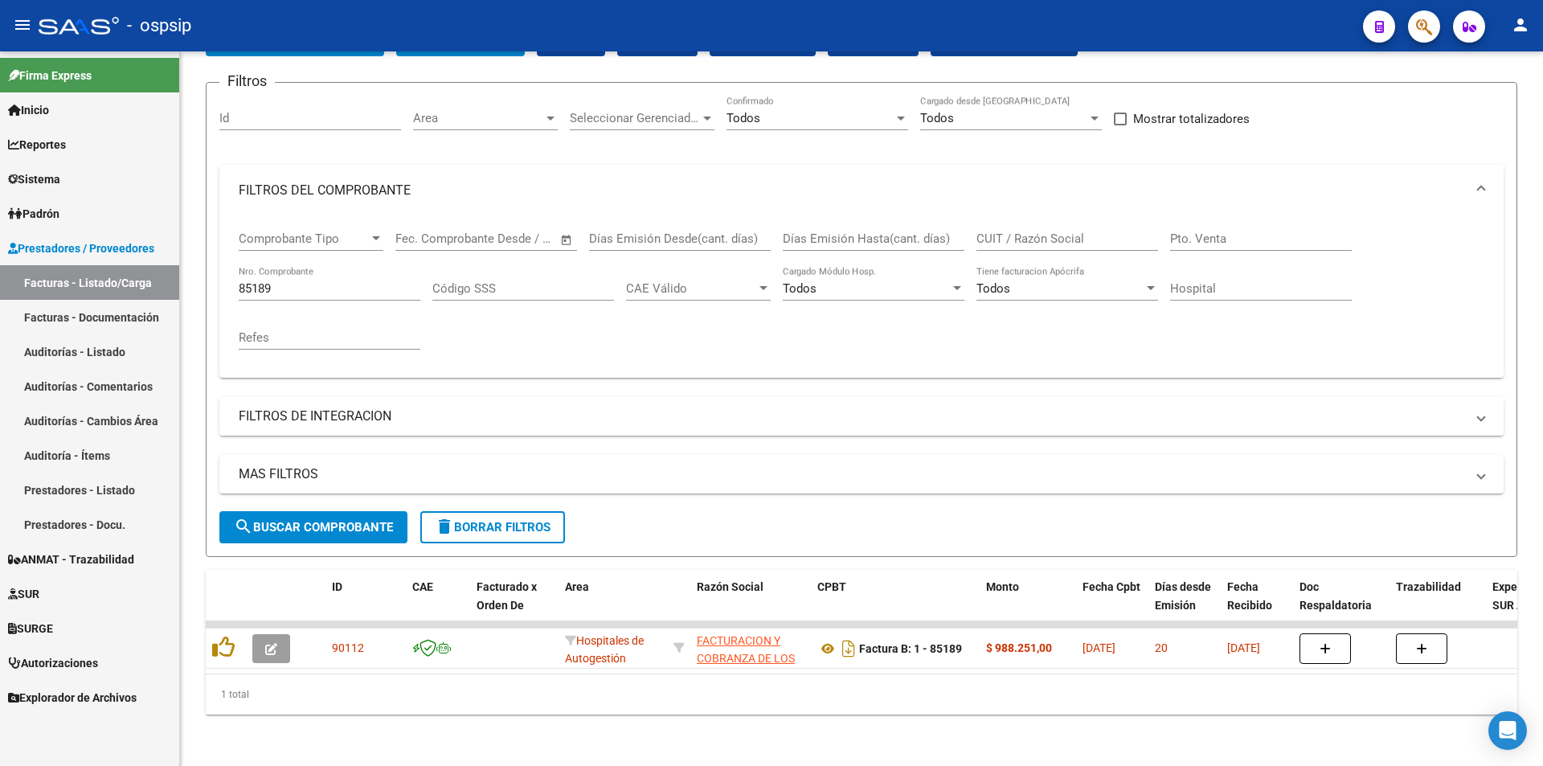
click at [211, 632] on datatable-body-cell at bounding box center [226, 648] width 40 height 39
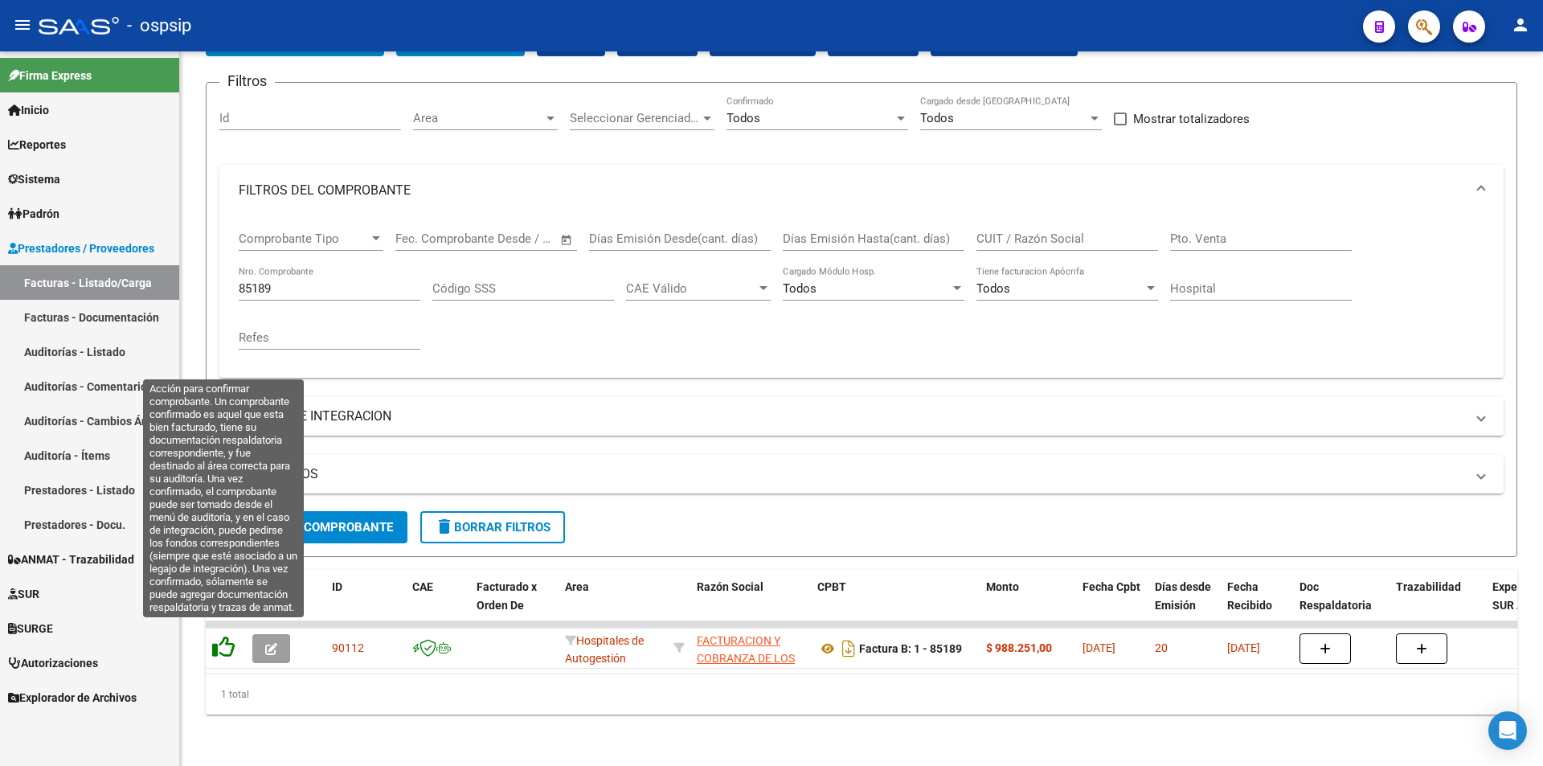
click at [224, 636] on icon at bounding box center [223, 647] width 23 height 23
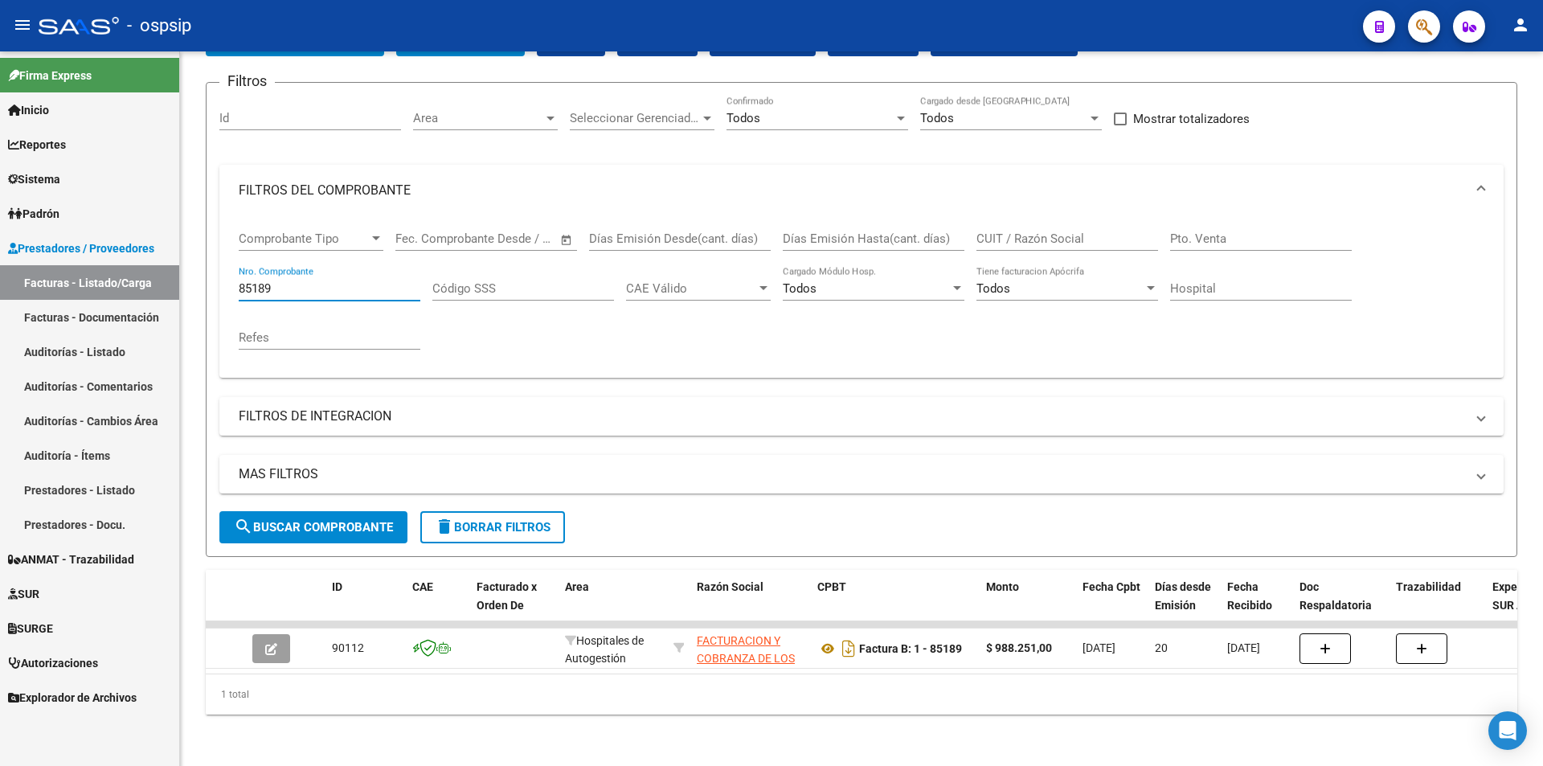
drag, startPoint x: 310, startPoint y: 279, endPoint x: 104, endPoint y: 278, distance: 206.6
click at [130, 273] on mat-sidenav-container "Firma Express Inicio Calendario SSS Instructivos Contacto OS Reportes Egresos D…" at bounding box center [771, 408] width 1543 height 715
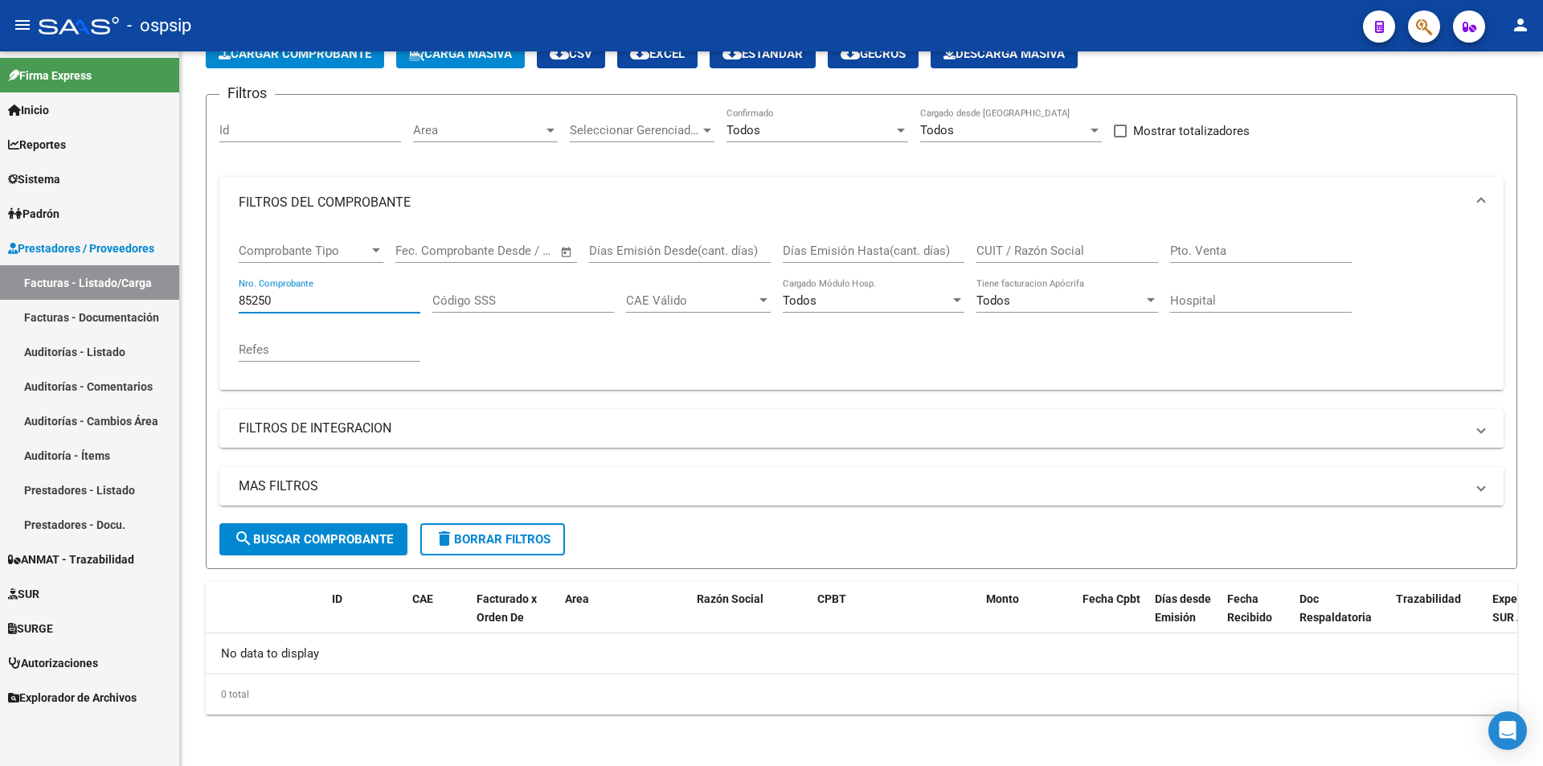
scroll to position [96, 0]
type input "85250"
click at [258, 53] on span "Cargar Comprobante" at bounding box center [295, 54] width 153 height 14
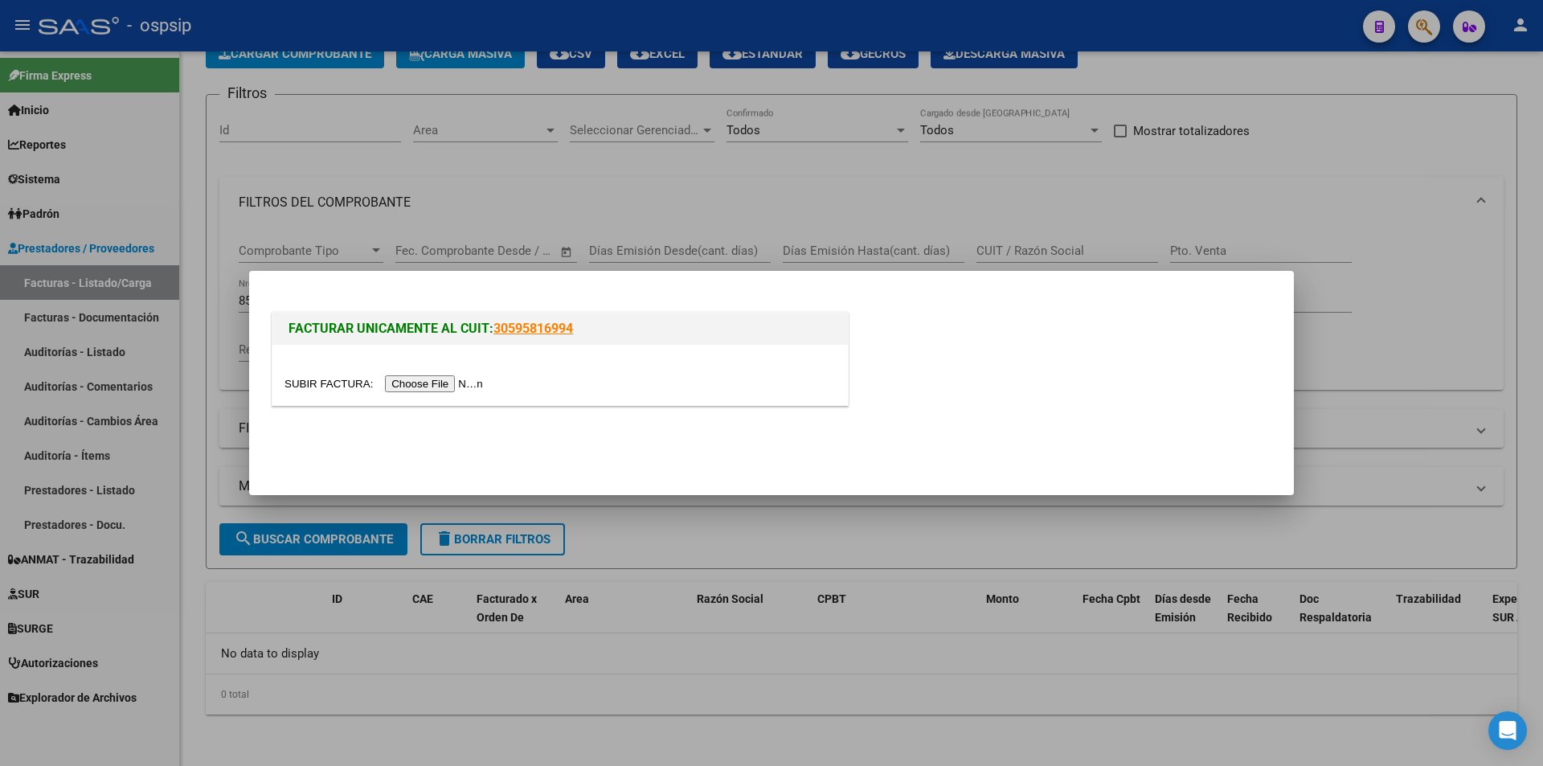
click at [479, 383] on input "file" at bounding box center [386, 383] width 203 height 17
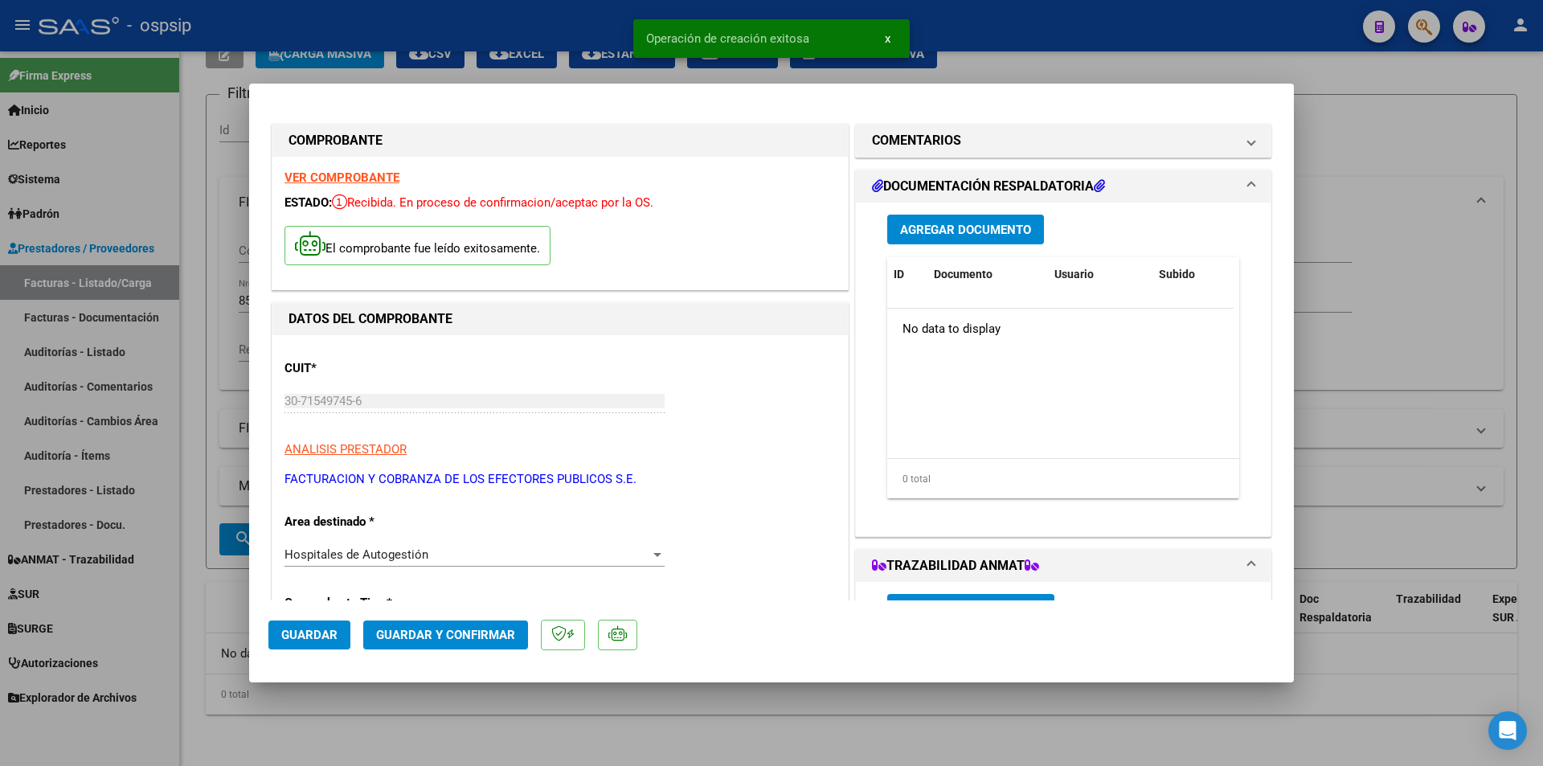
click at [282, 629] on span "Guardar" at bounding box center [309, 635] width 56 height 14
click at [331, 646] on button "Guardar" at bounding box center [309, 635] width 82 height 29
click at [1412, 274] on div at bounding box center [771, 383] width 1543 height 766
type input "$ 0,00"
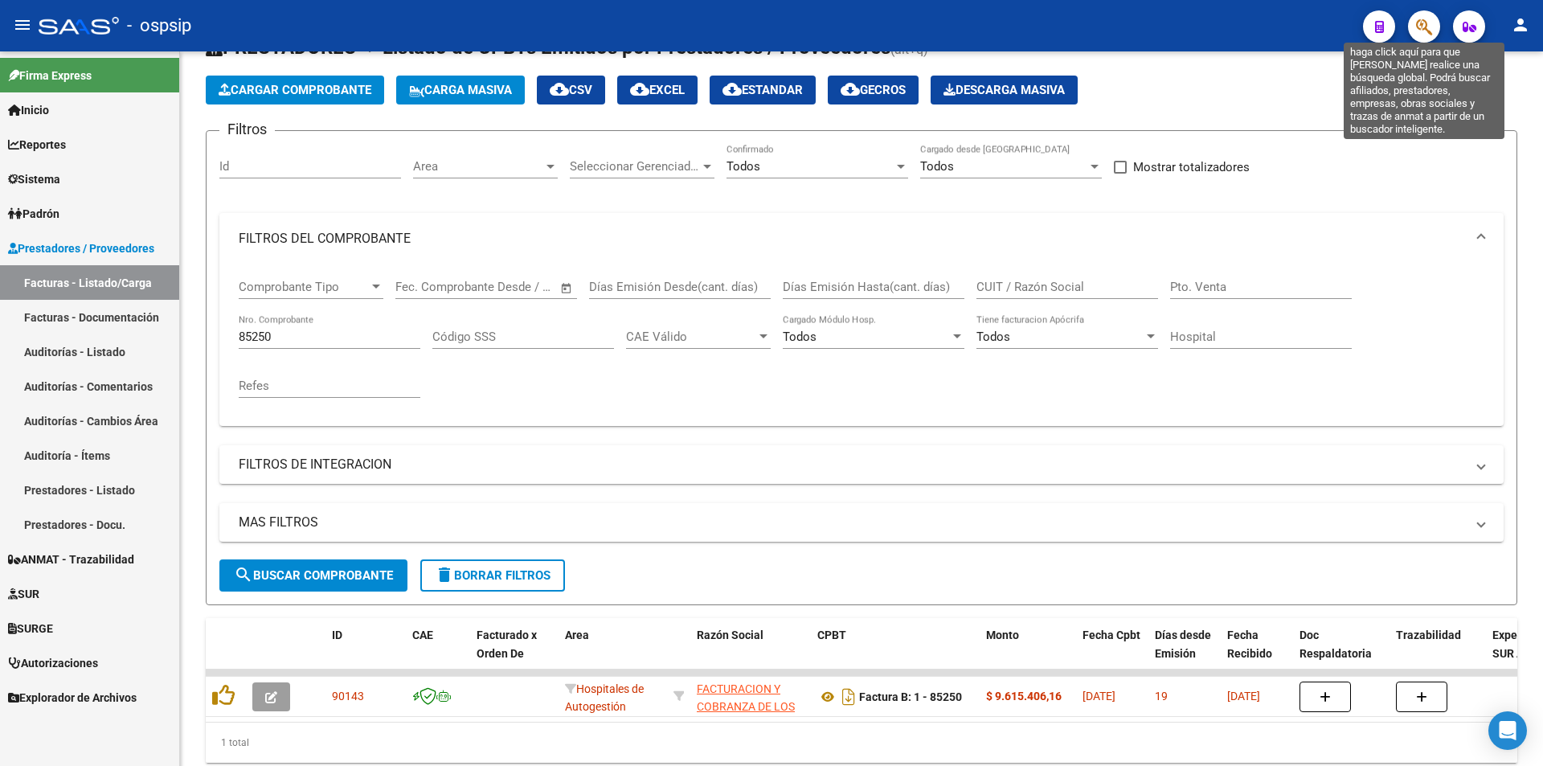
click at [1427, 33] on icon "button" at bounding box center [1424, 27] width 16 height 18
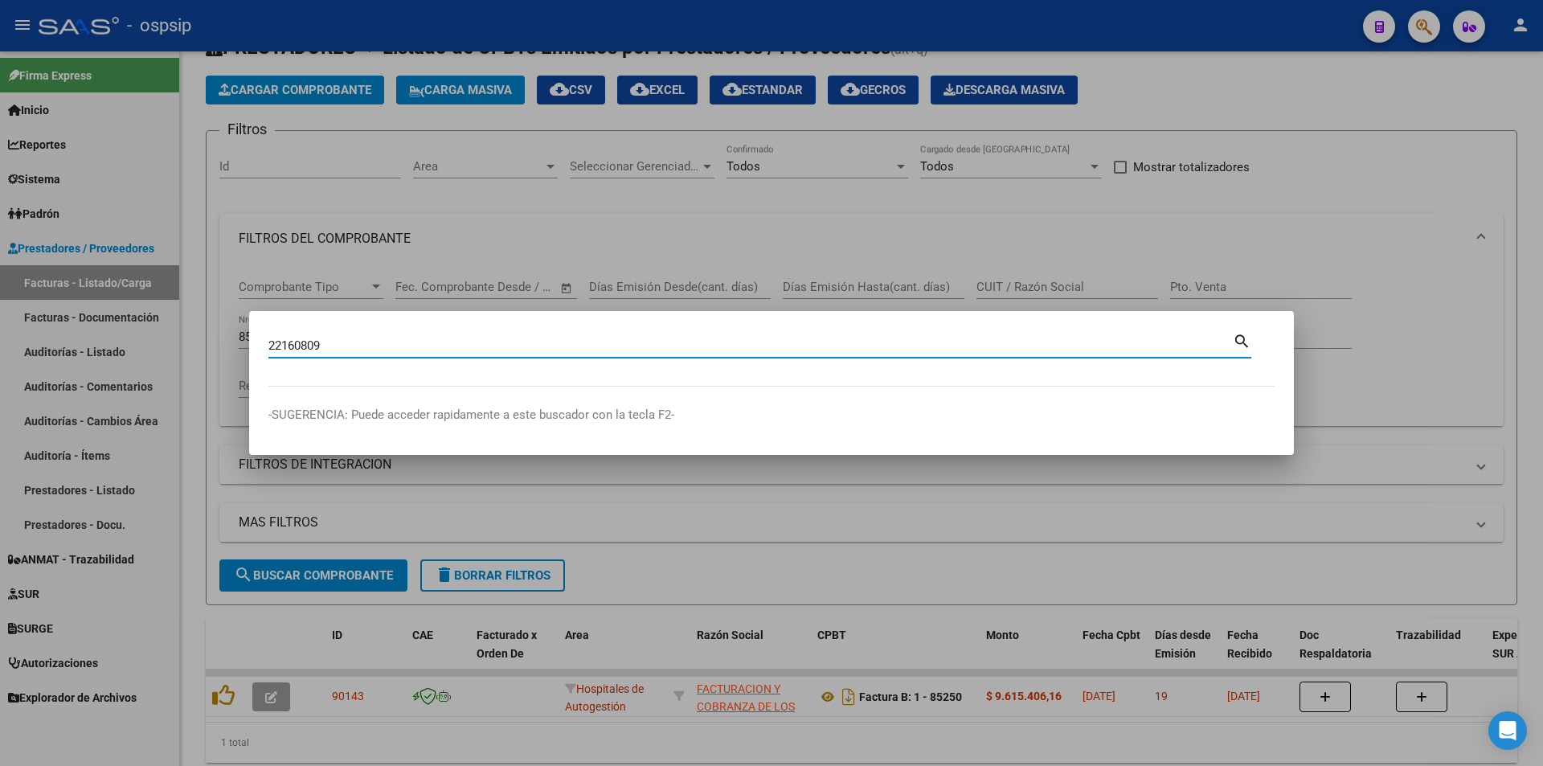
type input "22160809"
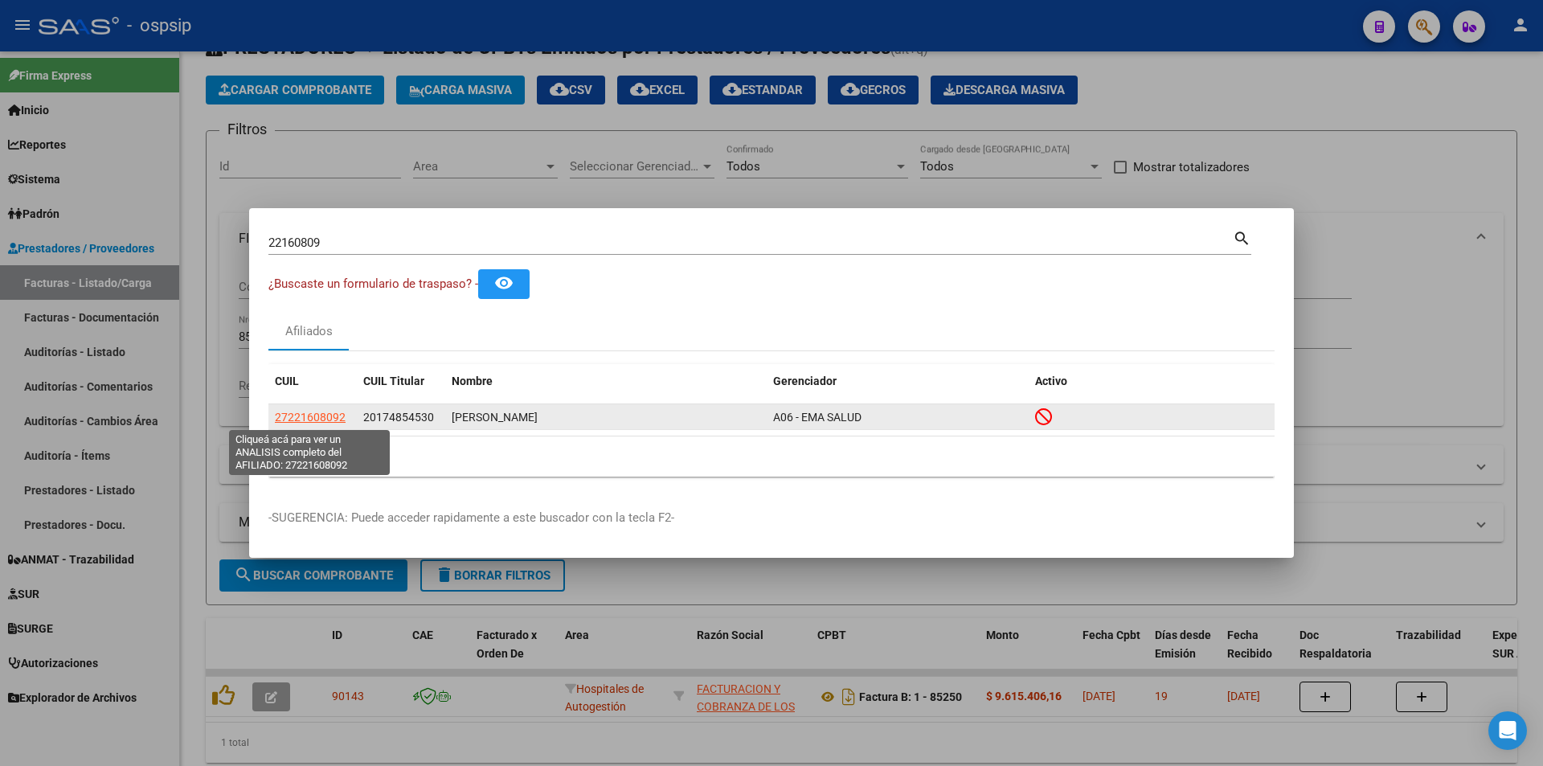
click at [312, 415] on span "27221608092" at bounding box center [310, 417] width 71 height 13
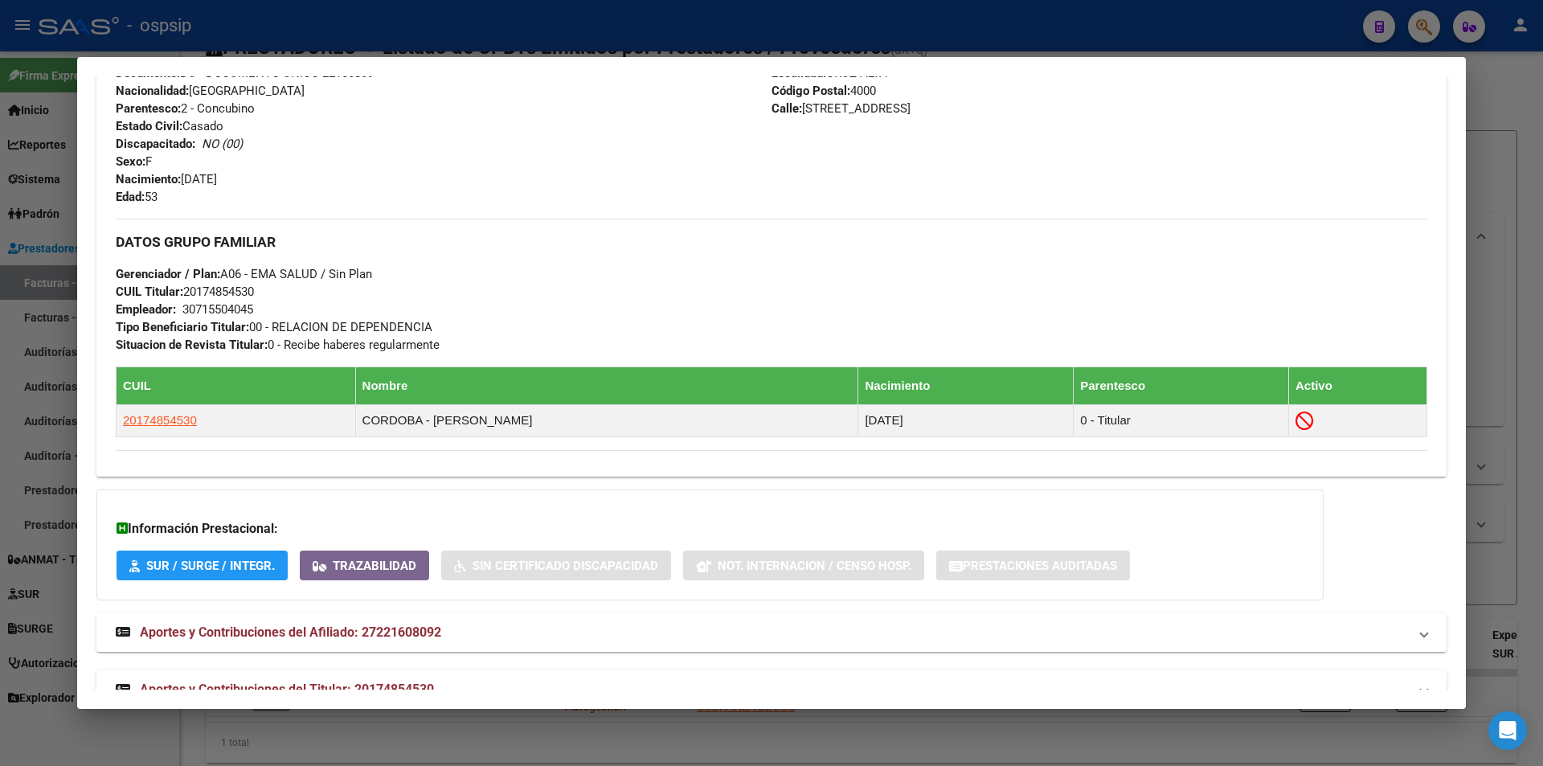
scroll to position [652, 0]
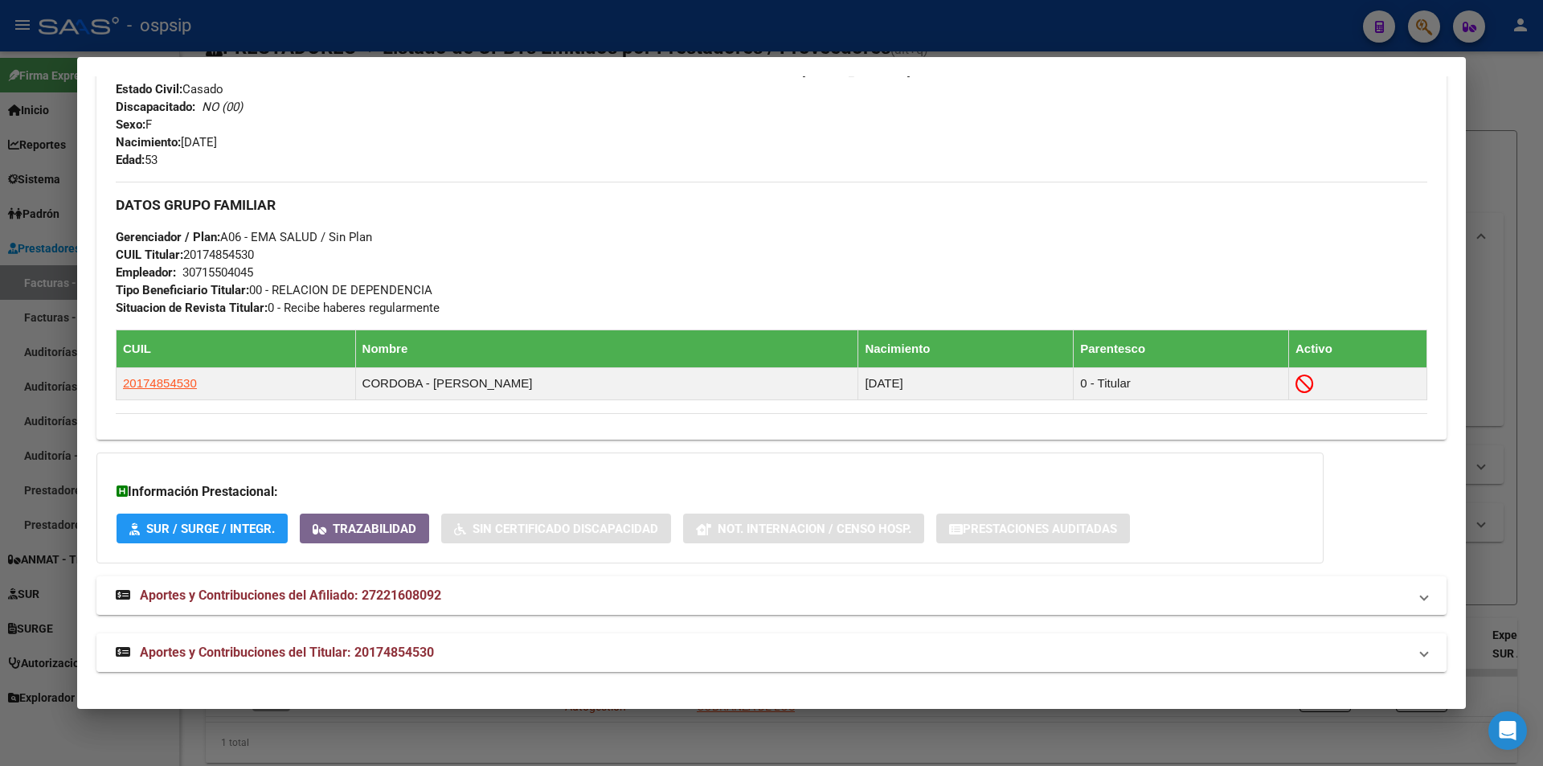
click at [367, 651] on span "Aportes y Contribuciones del Titular: 20174854530" at bounding box center [287, 652] width 294 height 15
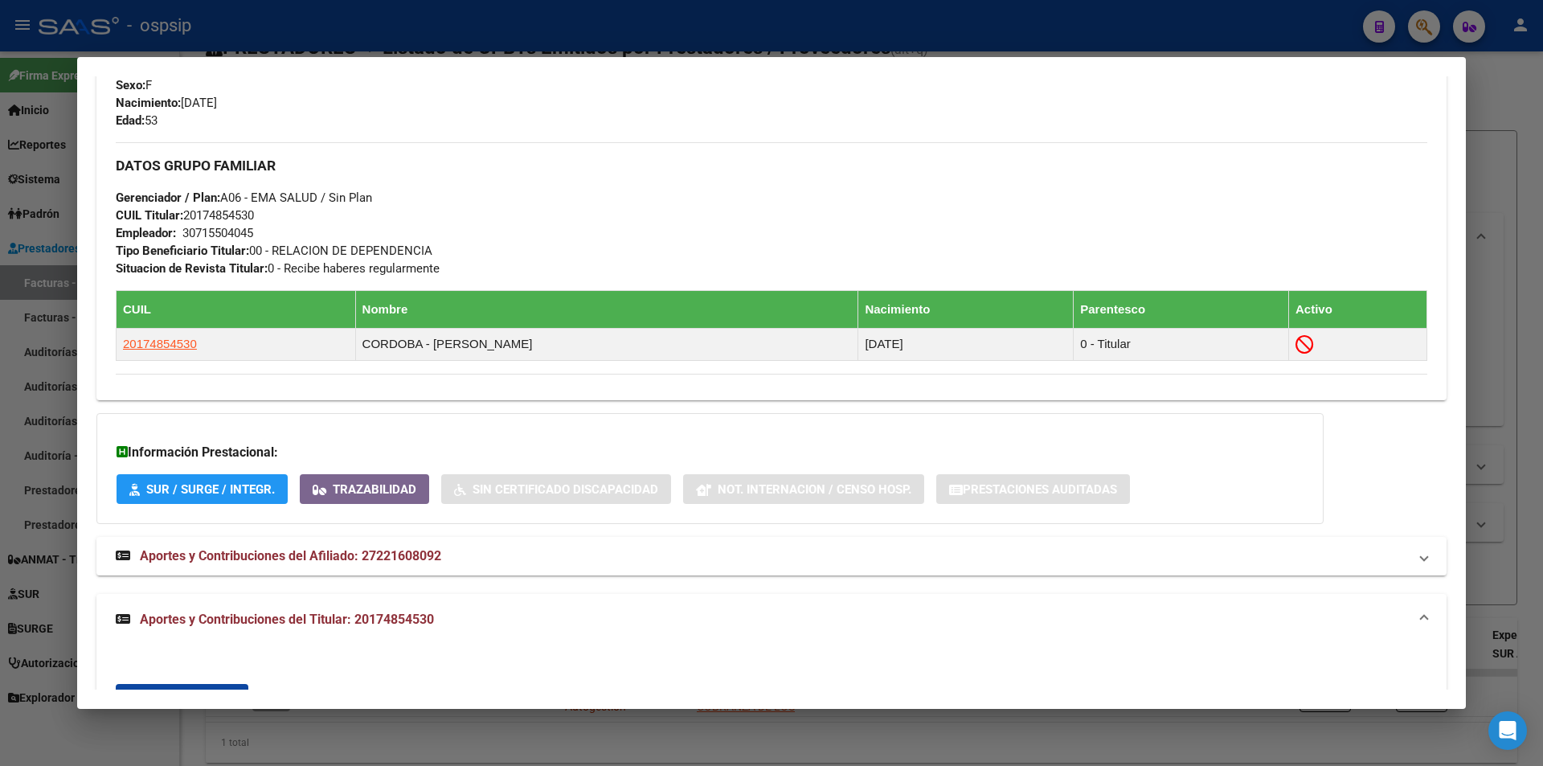
scroll to position [572, 0]
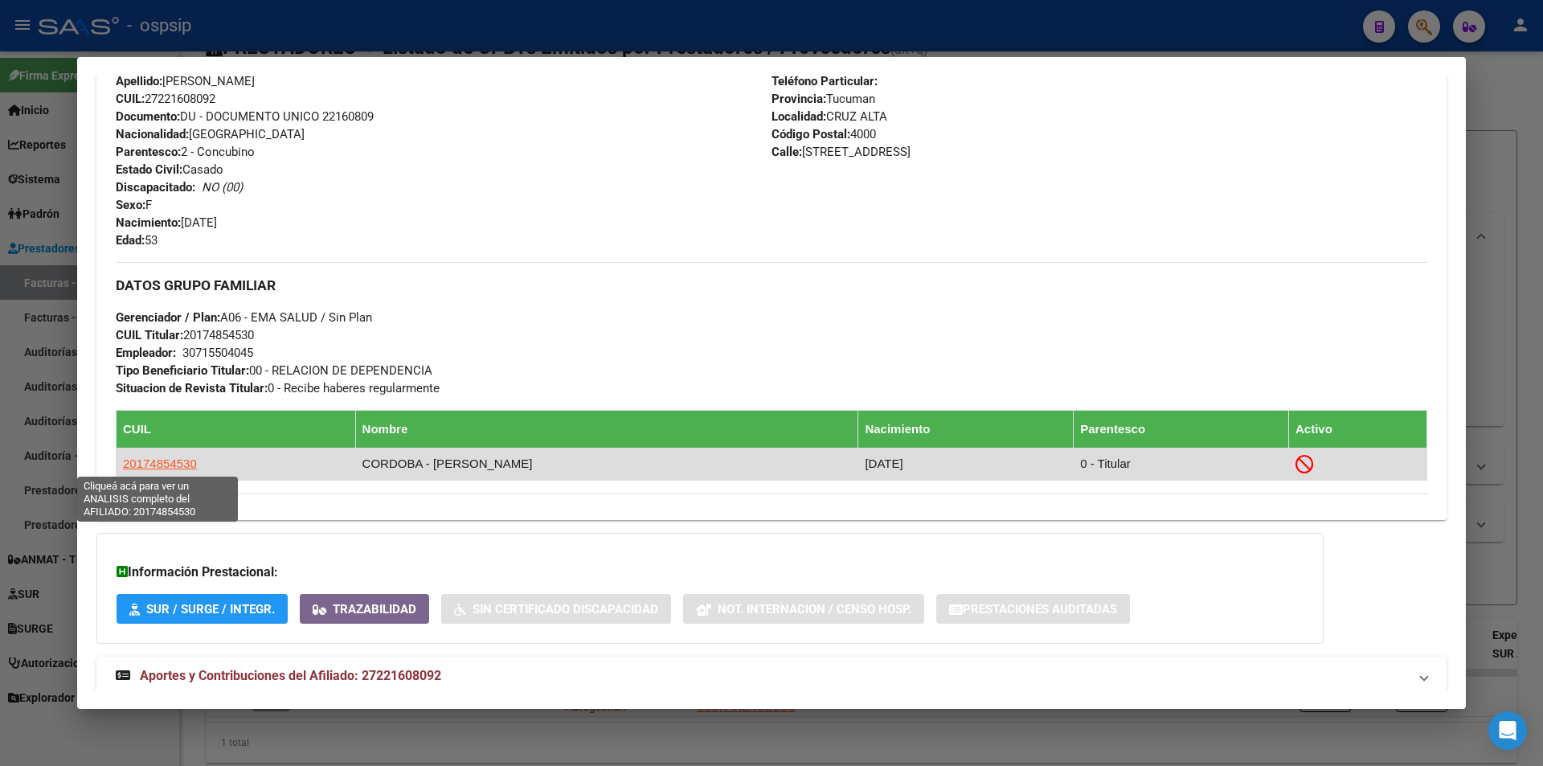
click at [150, 465] on span "20174854530" at bounding box center [160, 464] width 74 height 14
type textarea "20174854530"
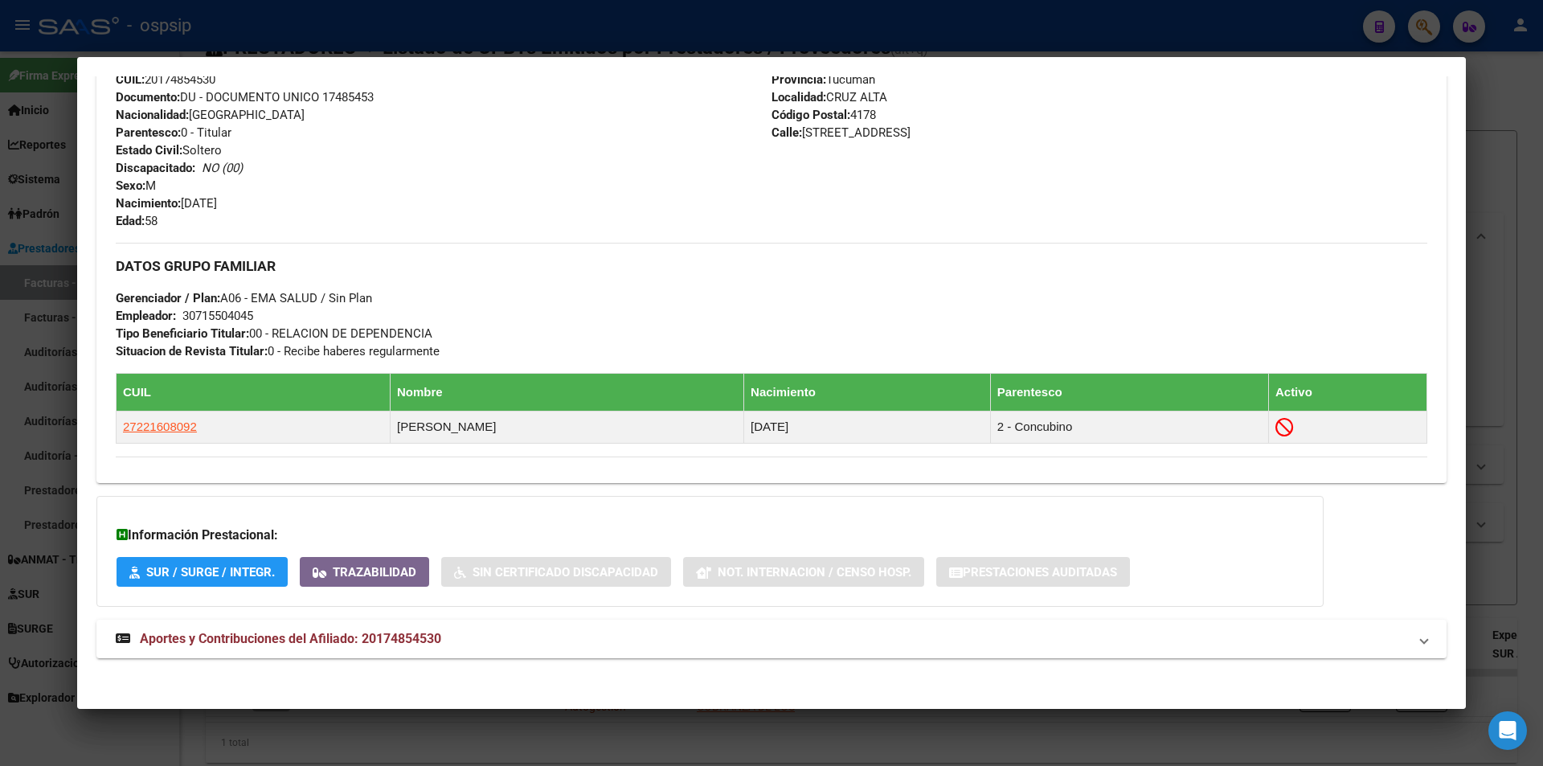
scroll to position [596, 0]
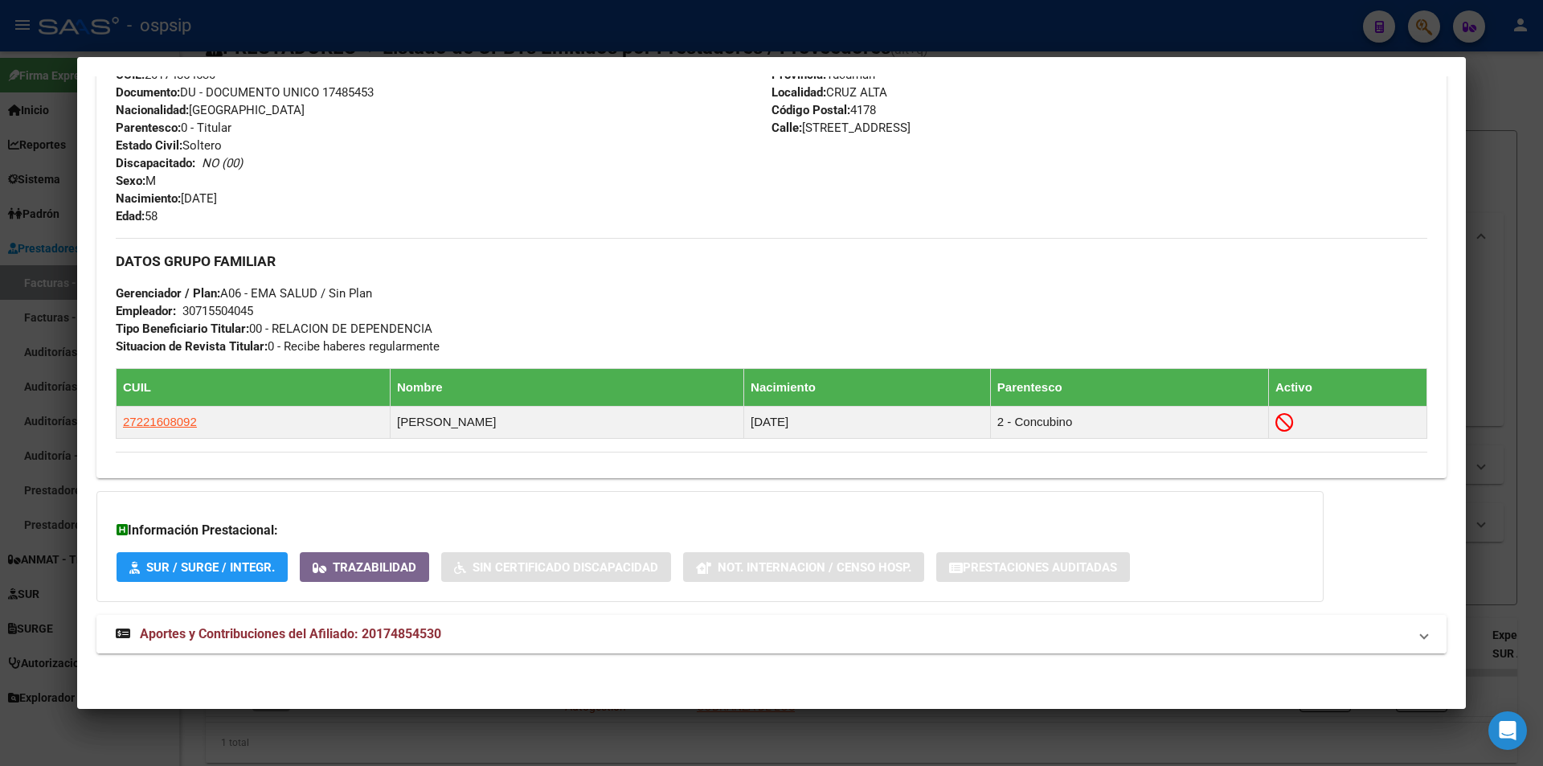
click at [430, 649] on mat-expansion-panel-header "Aportes y Contribuciones del Afiliado: 20174854530" at bounding box center [771, 634] width 1350 height 39
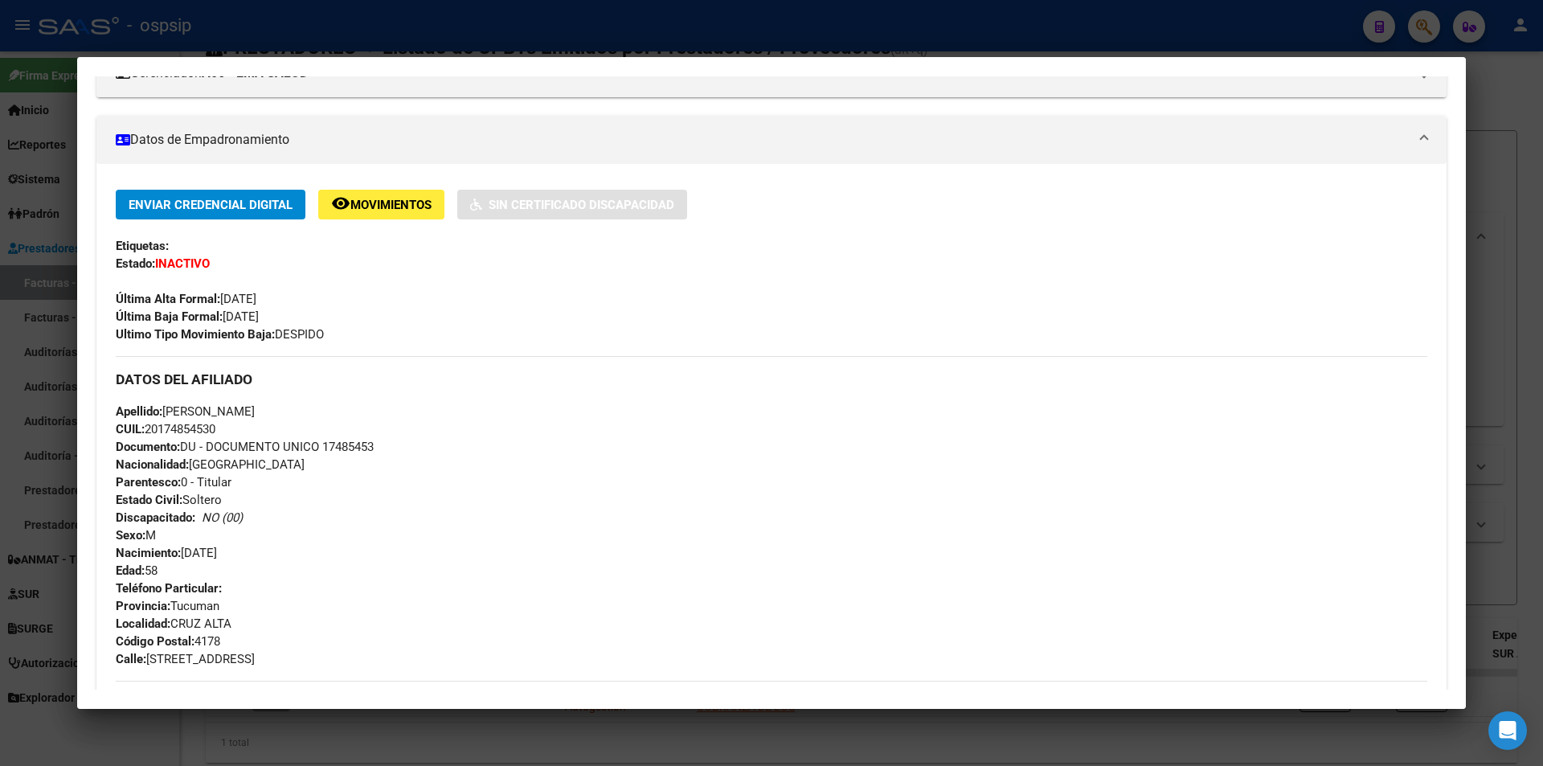
scroll to position [0, 0]
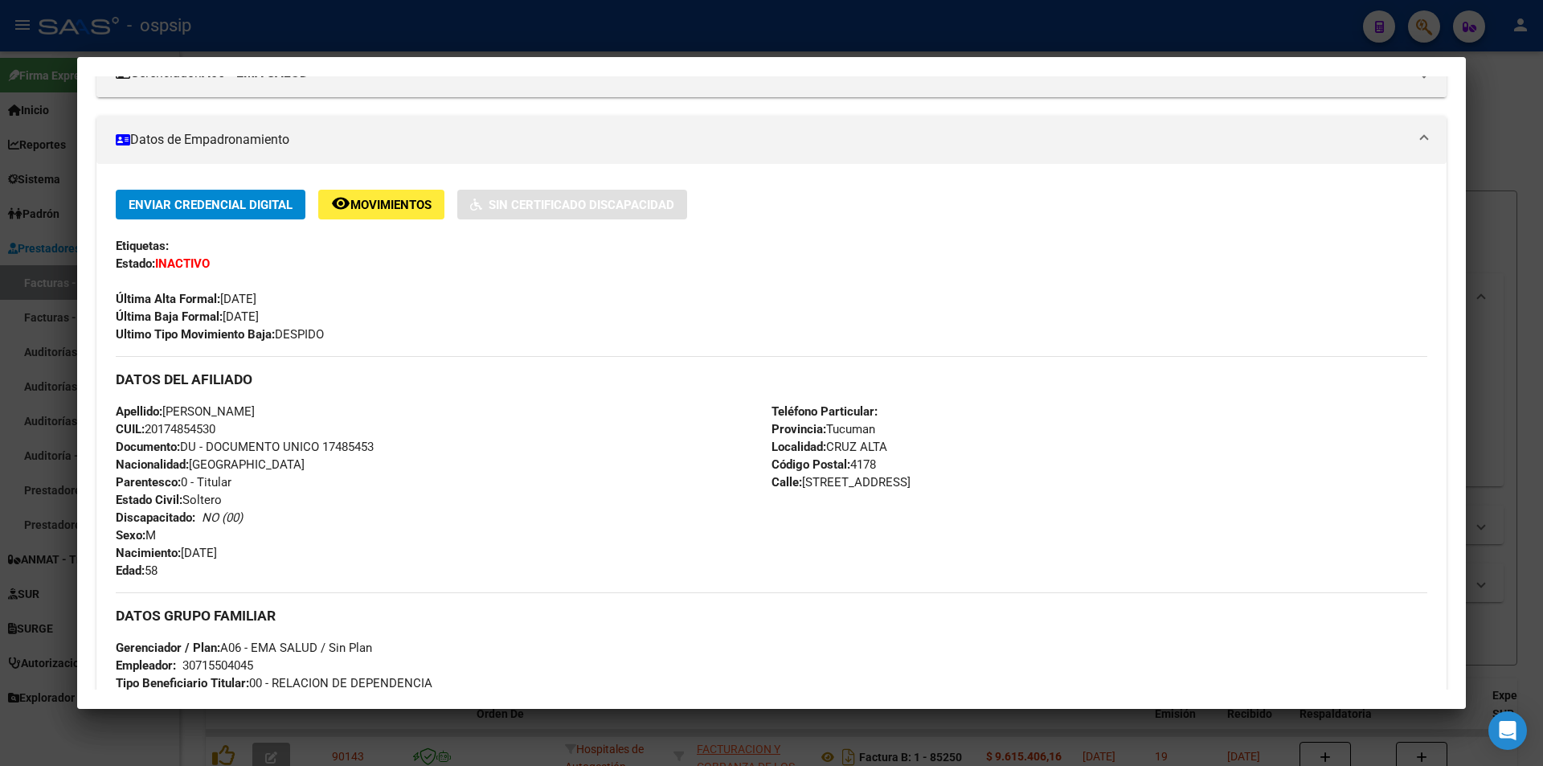
click at [400, 34] on div at bounding box center [771, 383] width 1543 height 766
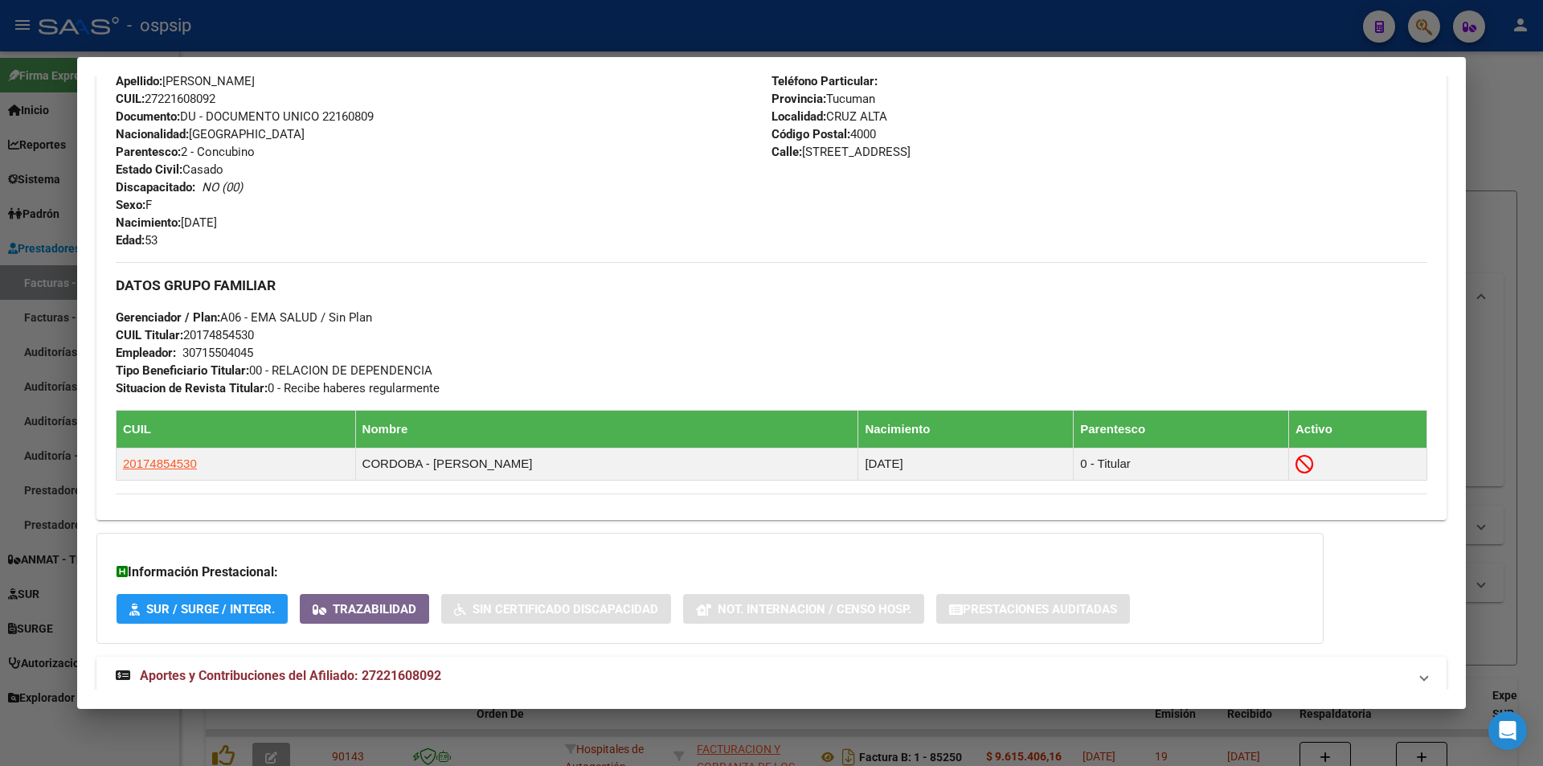
click at [423, 32] on div at bounding box center [771, 383] width 1543 height 766
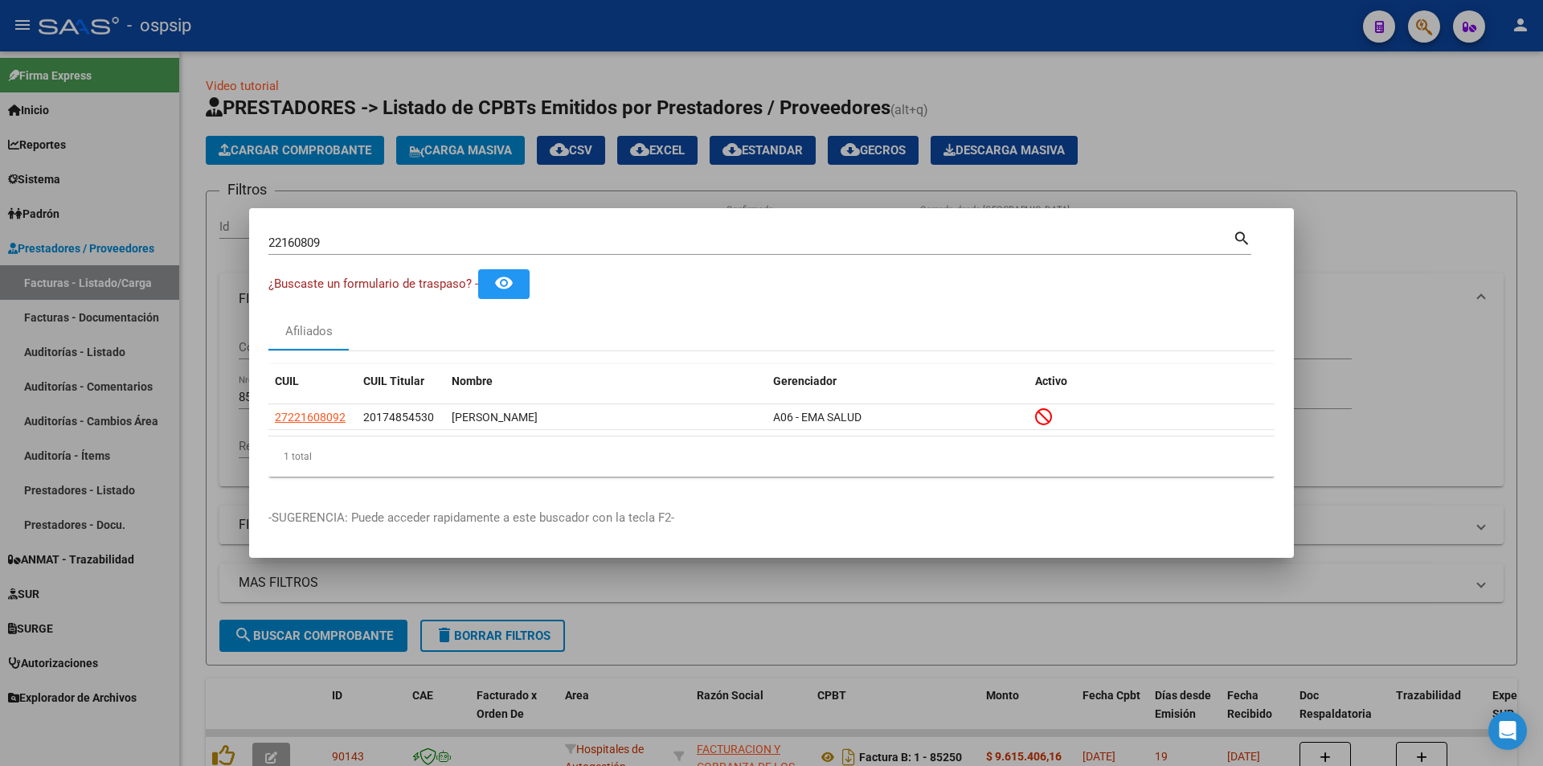
click at [423, 32] on div at bounding box center [771, 383] width 1543 height 766
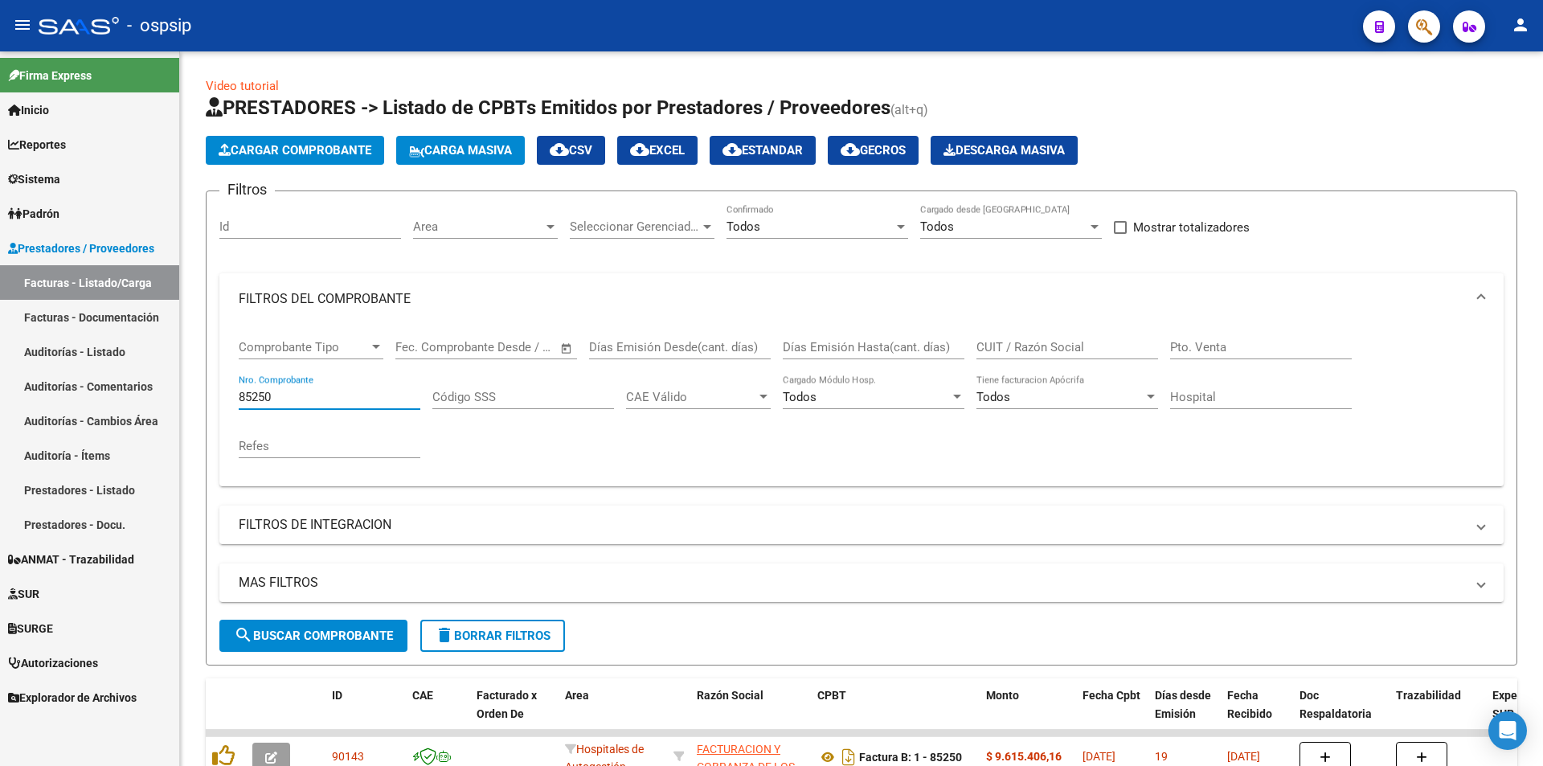
drag, startPoint x: 298, startPoint y: 402, endPoint x: 64, endPoint y: 373, distance: 236.5
click at [64, 373] on mat-sidenav-container "Firma Express Inicio Calendario SSS Instructivos Contacto OS Reportes Egresos D…" at bounding box center [771, 408] width 1543 height 715
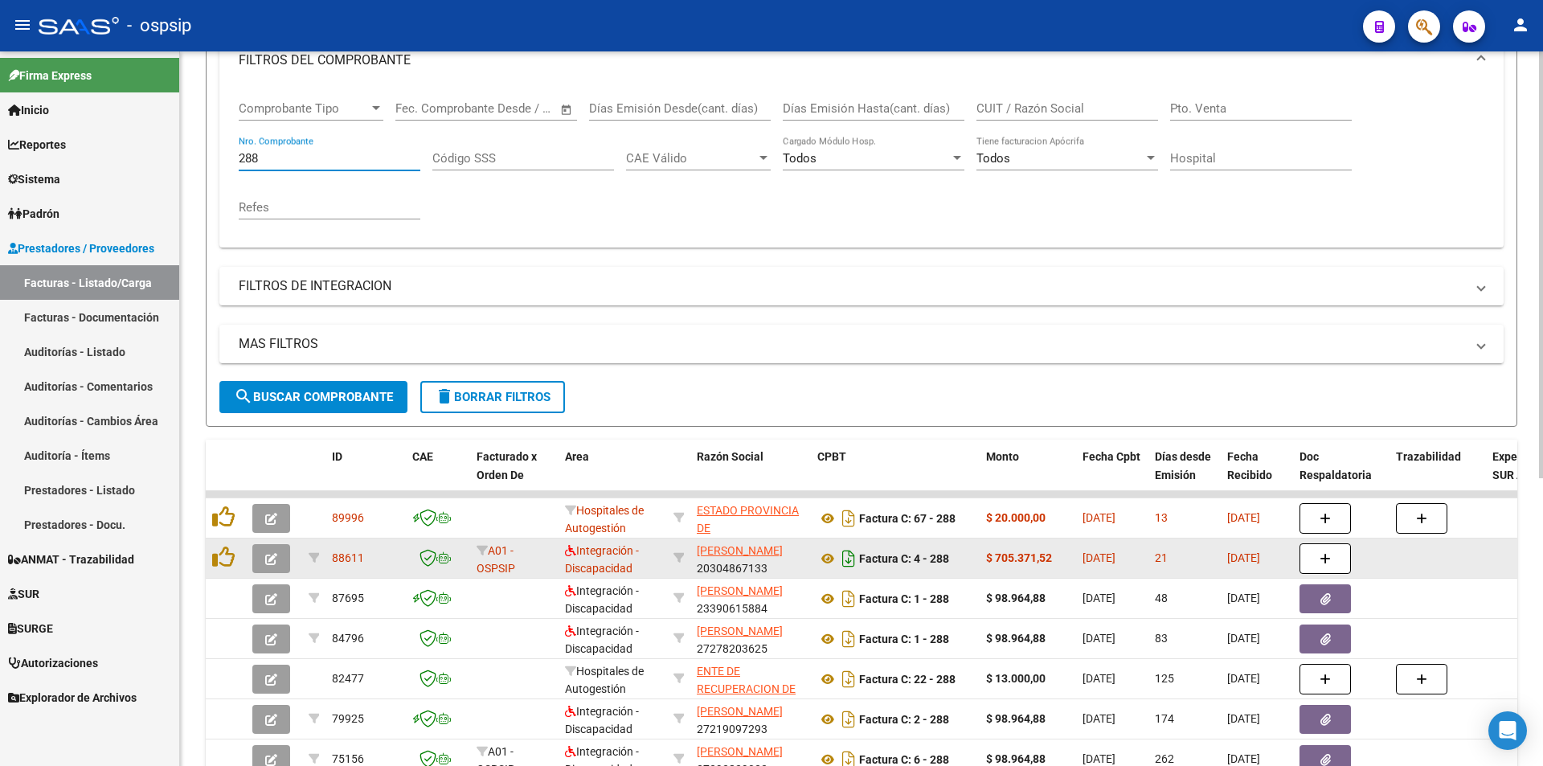
scroll to position [241, 0]
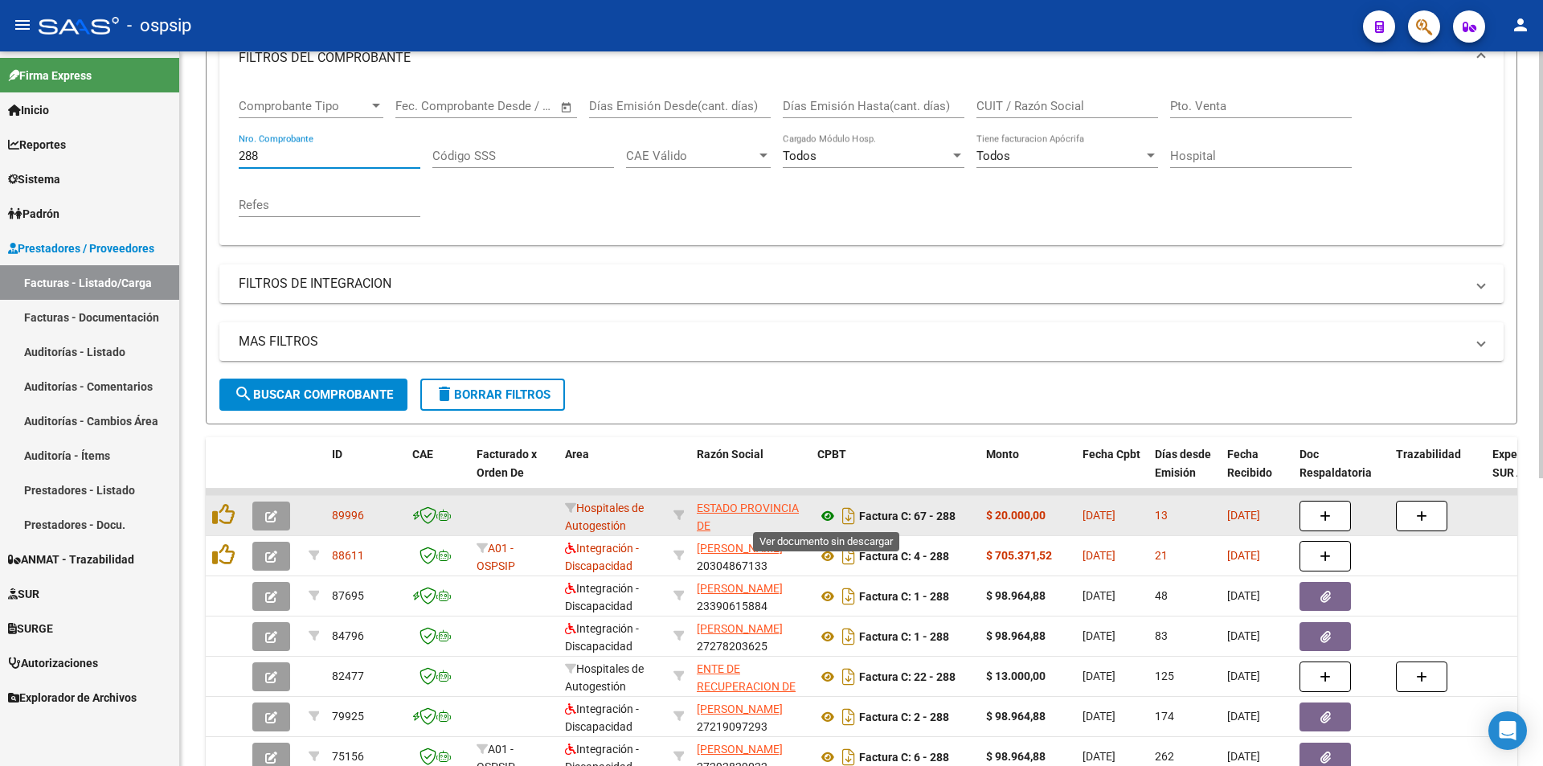
type input "288"
click at [832, 519] on icon at bounding box center [828, 515] width 21 height 19
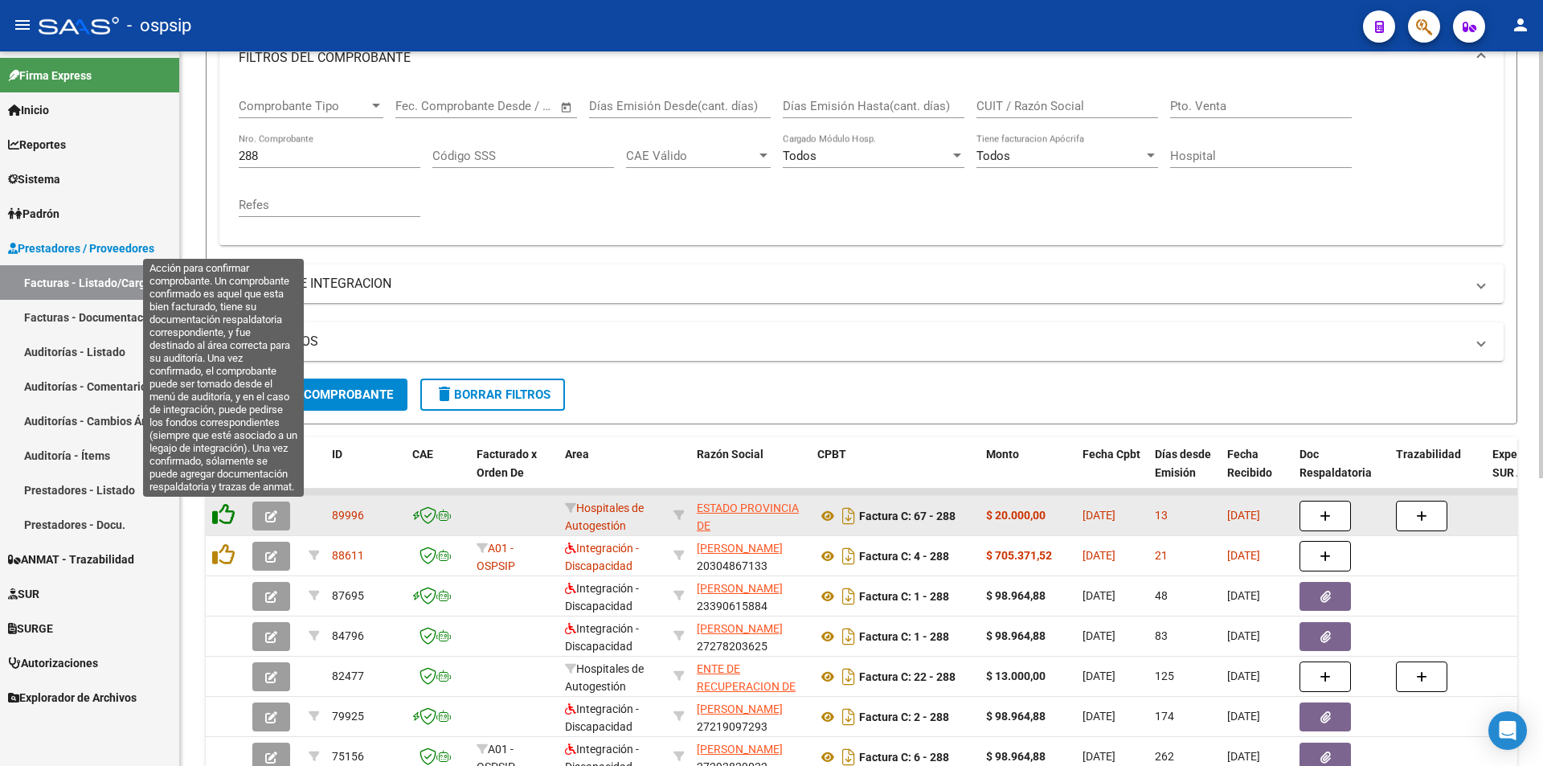
click at [212, 517] on icon at bounding box center [223, 514] width 23 height 23
